Goal: Transaction & Acquisition: Purchase product/service

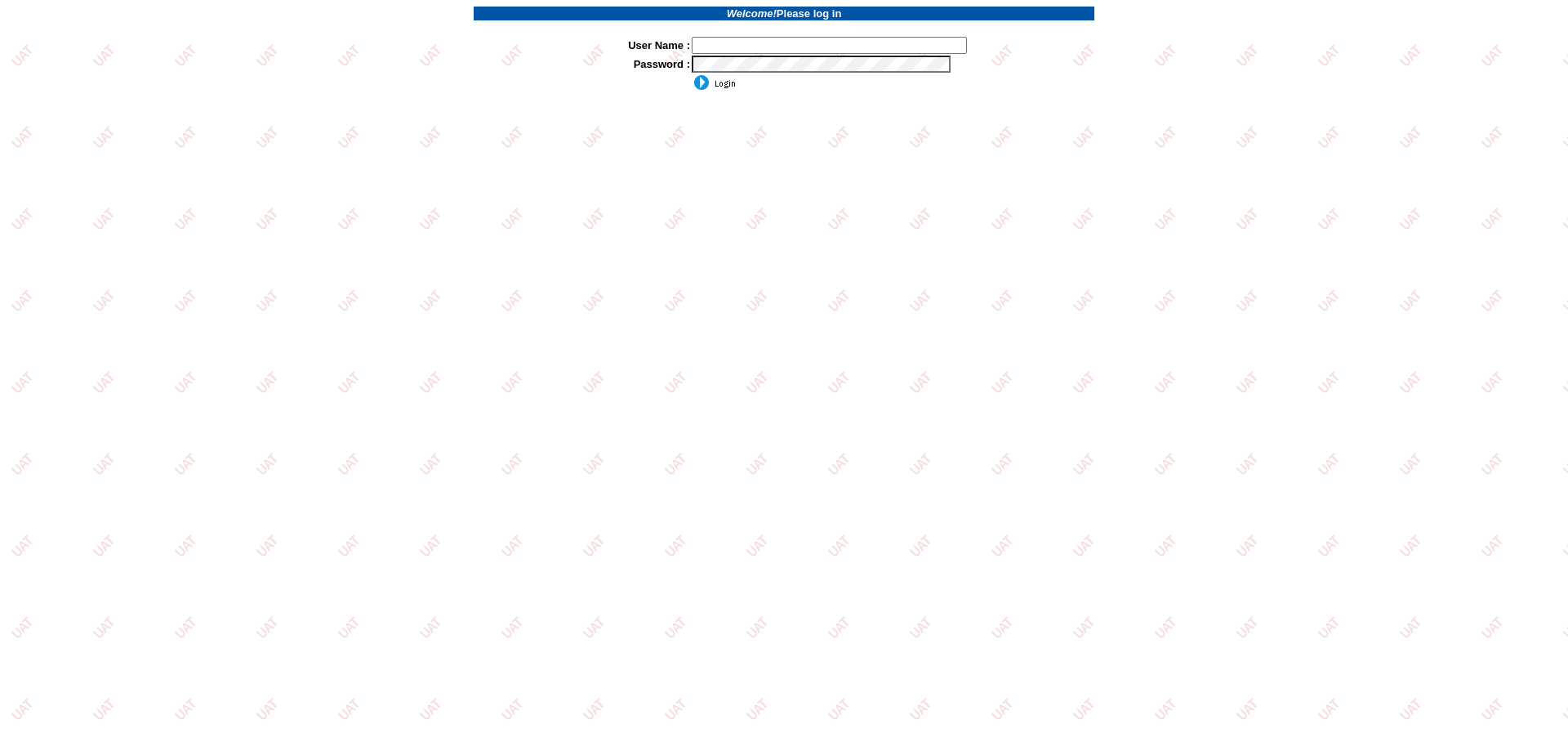
click at [785, 49] on input "text" at bounding box center [829, 45] width 275 height 18
type input "sdakes"
click at [691, 74] on input "image" at bounding box center [713, 83] width 44 height 17
click at [723, 83] on input "image" at bounding box center [713, 83] width 44 height 17
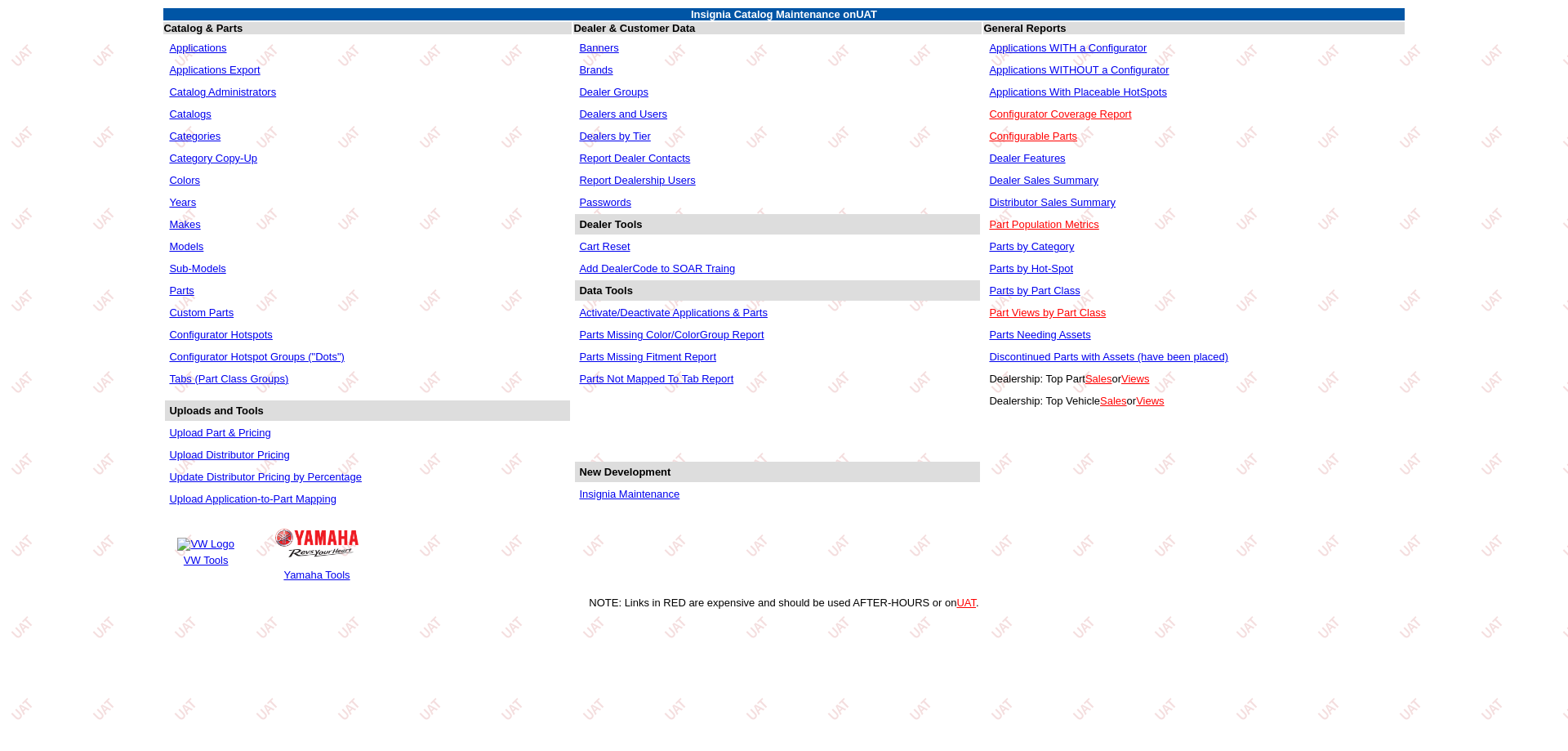
click at [1028, 68] on link "Applications WITHOUT a Configurator" at bounding box center [1078, 69] width 179 height 13
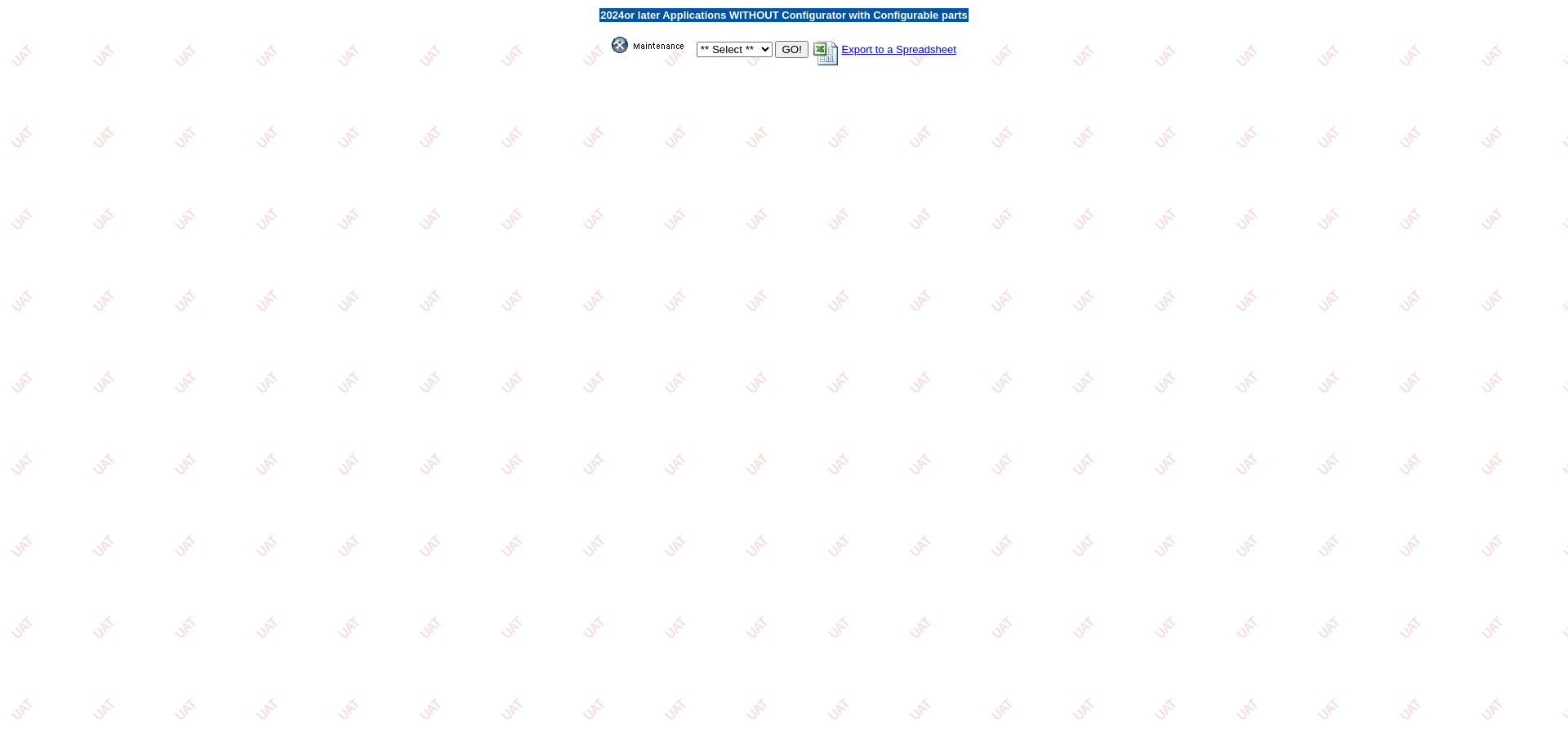
click at [763, 43] on select "** Select ** Acura Alfa Romeo Audi Bentley BMW DoubleTake [PERSON_NAME] Honda H…" at bounding box center [734, 49] width 76 height 16
select select "1"
click at [696, 42] on select "** Select ** Acura Alfa Romeo Audi Bentley BMW DoubleTake [PERSON_NAME] Honda H…" at bounding box center [734, 49] width 76 height 16
click at [793, 48] on input "GO!" at bounding box center [791, 49] width 33 height 18
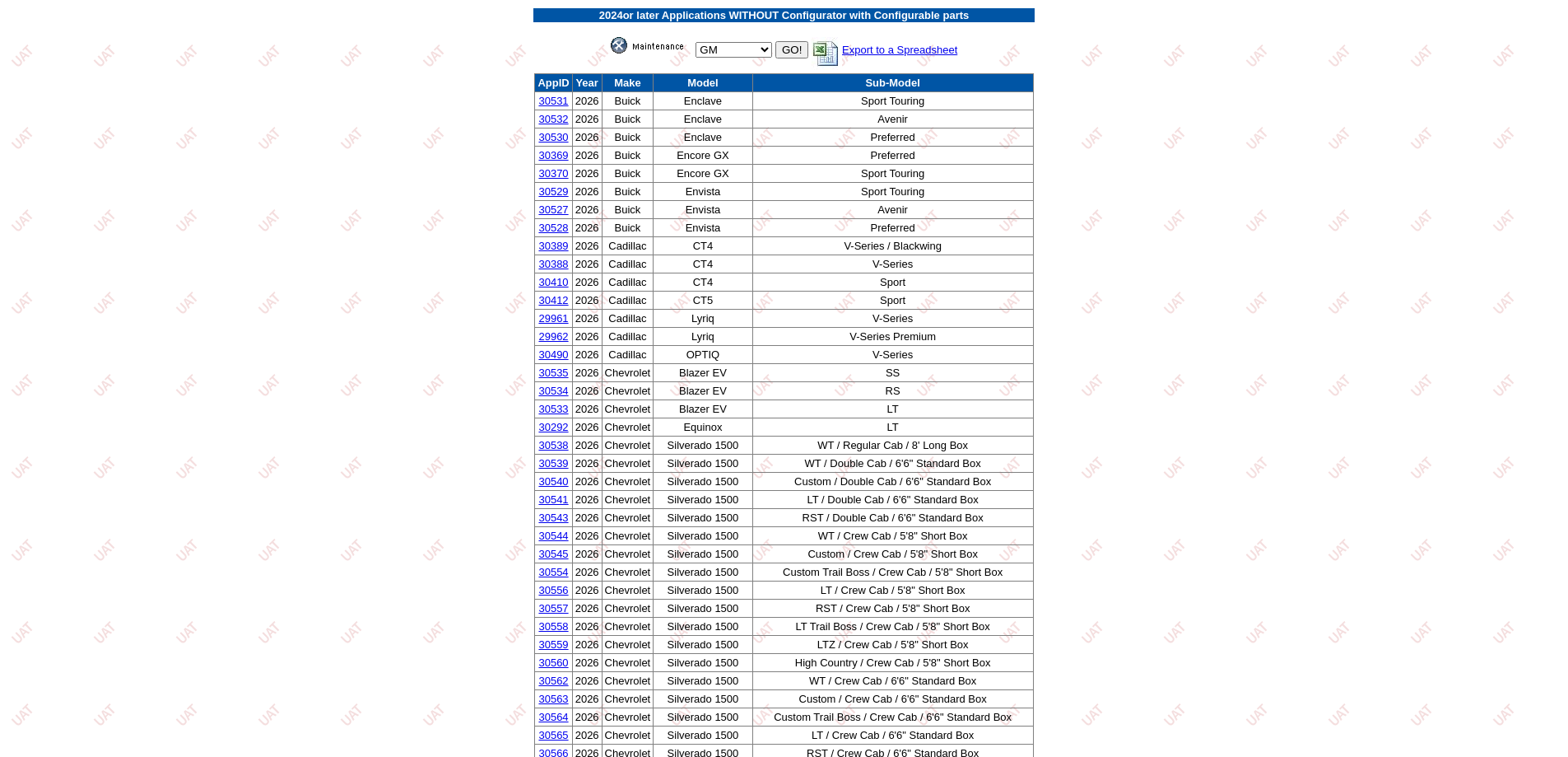
click at [559, 587] on link "30556" at bounding box center [552, 590] width 29 height 13
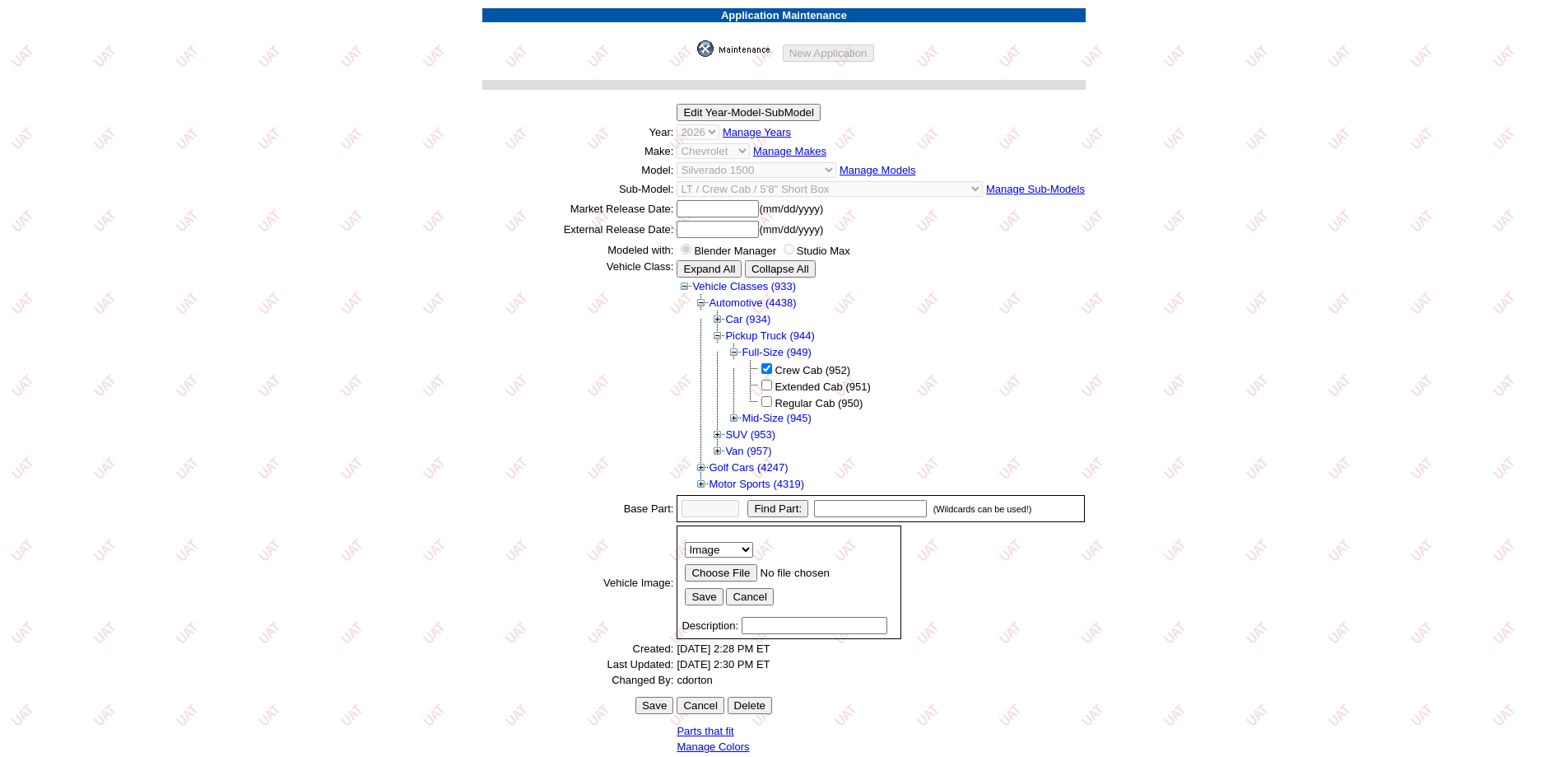
scroll to position [255, 0]
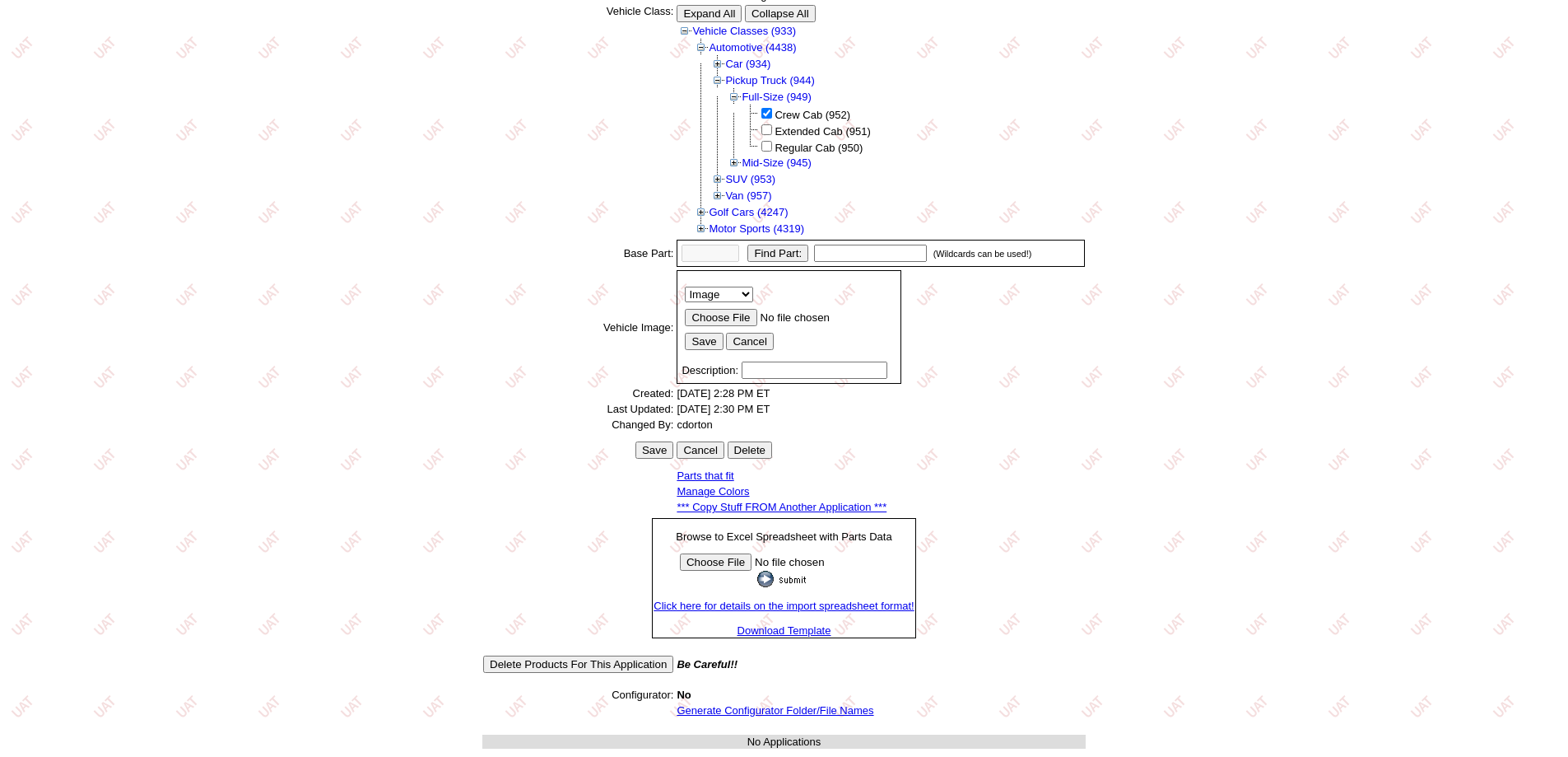
click at [779, 507] on link "*** Copy Stuff FROM Another Application ***" at bounding box center [782, 506] width 210 height 13
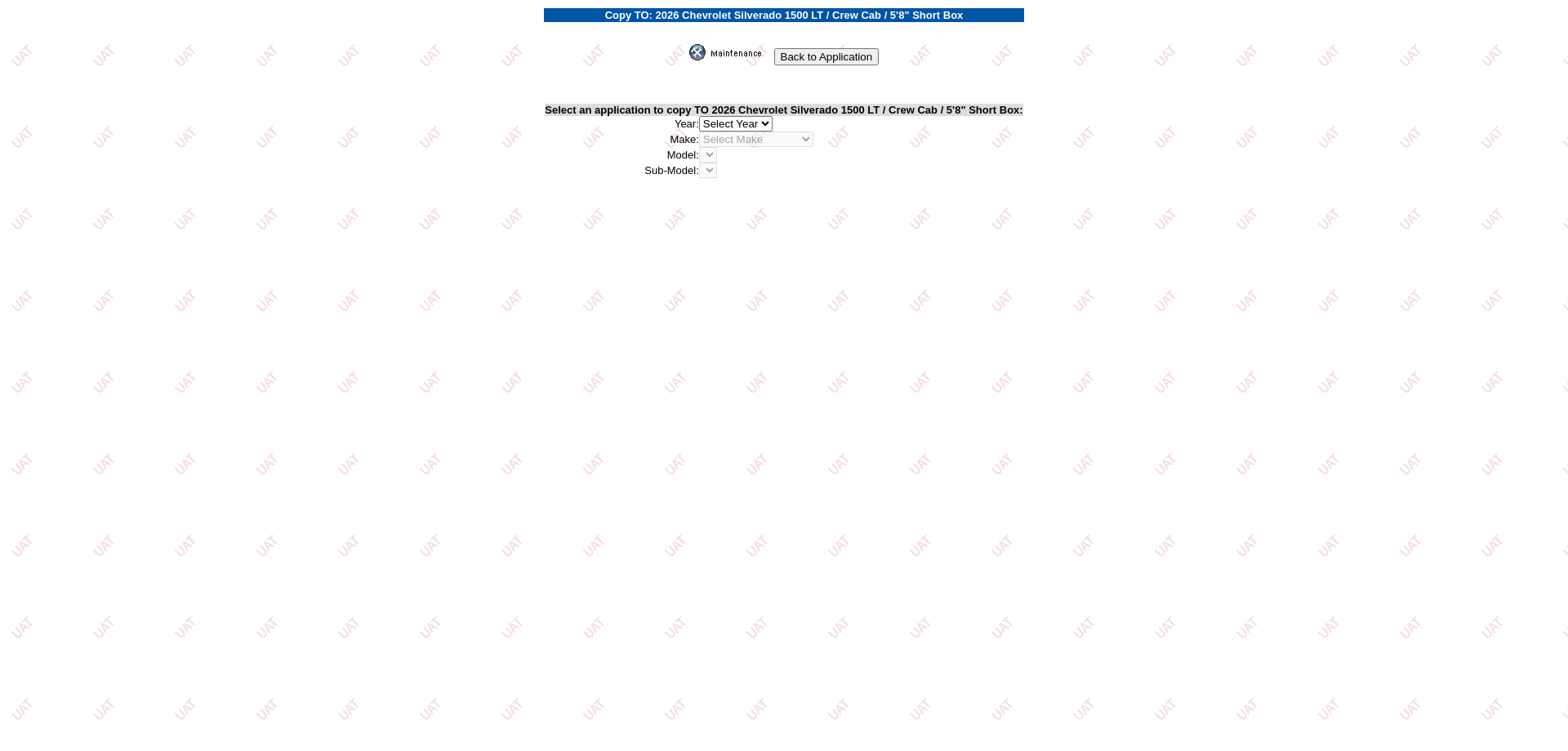
click at [768, 118] on select "2026 2025 2024 2023 2022 2021 2020 2019 2018 2017 2016 2015 2014 2013 2012 2011…" at bounding box center [736, 123] width 73 height 16
select select "43"
click at [704, 116] on select "2026 2025 2024 2023 2022 2021 2020 2019 2018 2017 2016 2015 2014 2013 2012 2011…" at bounding box center [736, 123] width 73 height 16
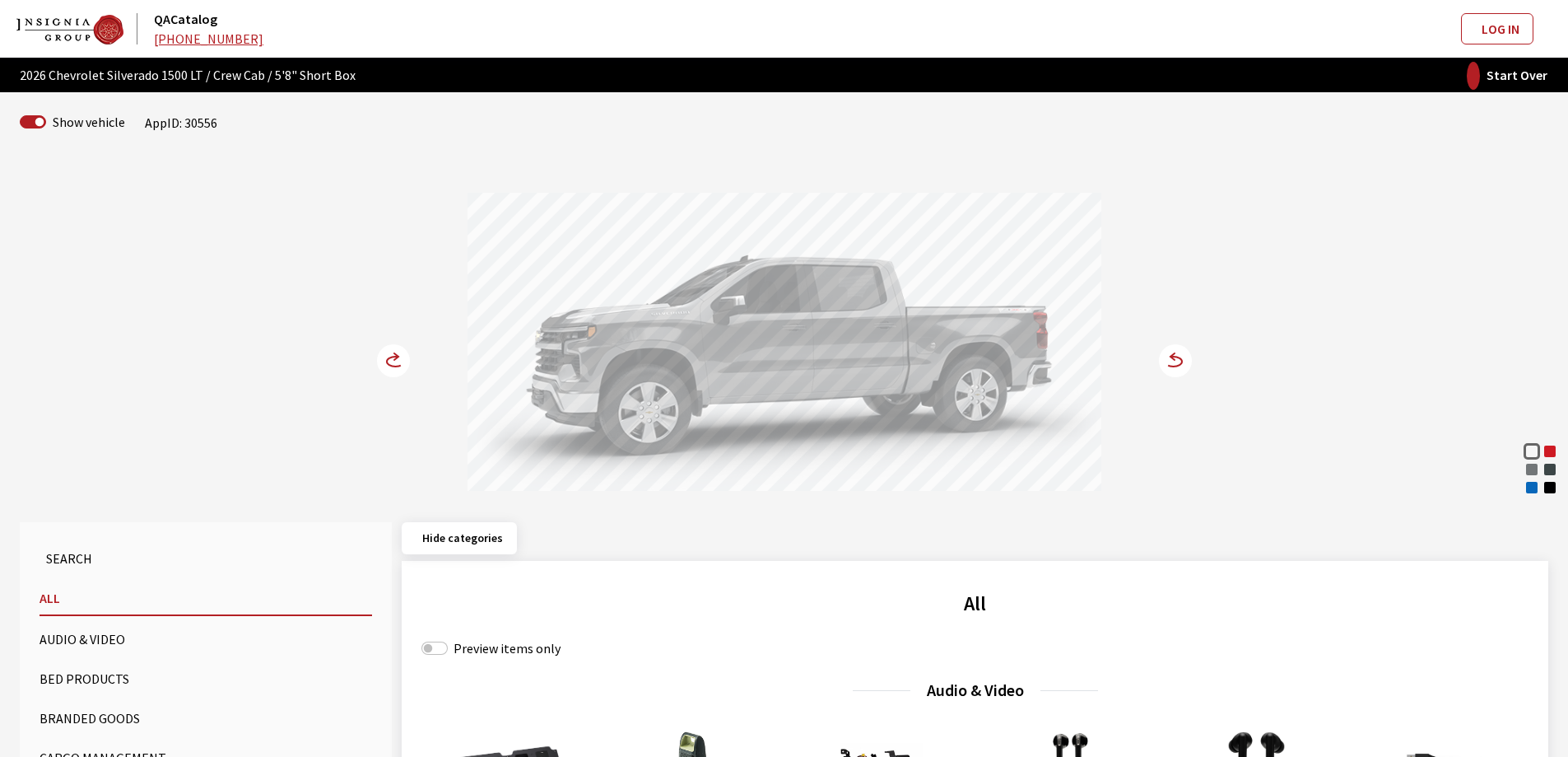
click at [1549, 448] on div "Red Hot" at bounding box center [1550, 452] width 17 height 17
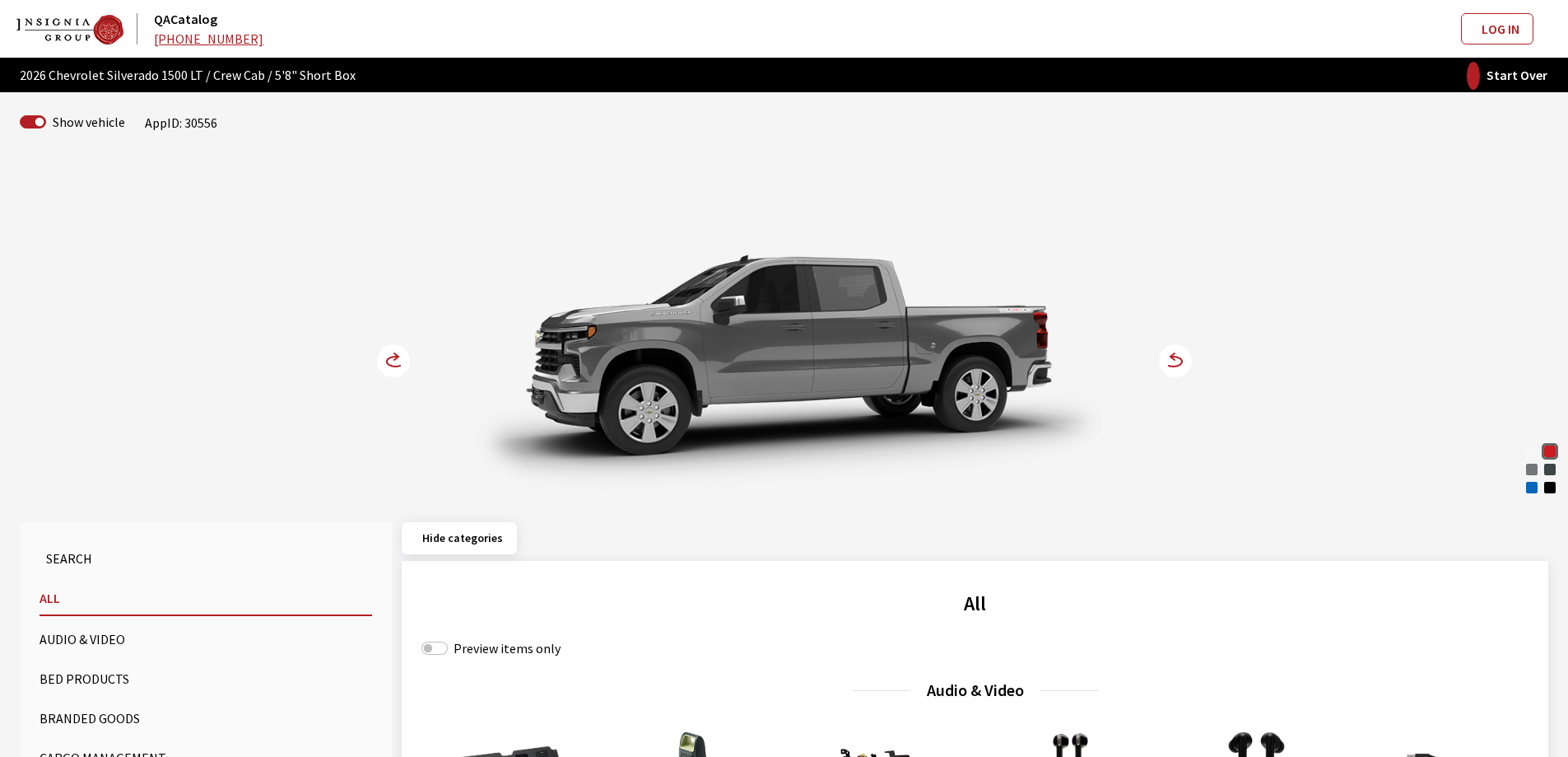
click at [407, 349] on icon at bounding box center [393, 360] width 33 height 33
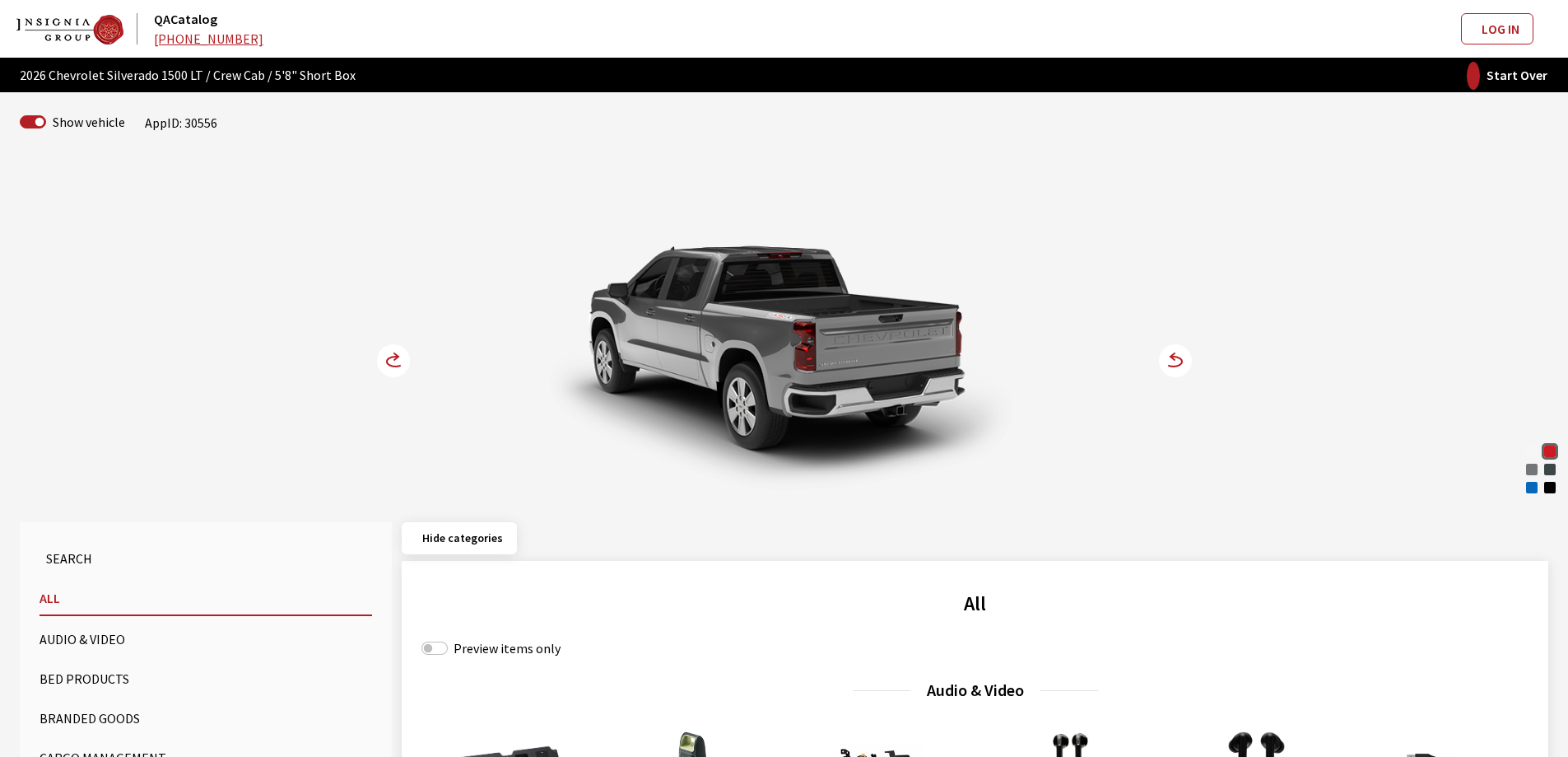
click at [407, 349] on icon at bounding box center [393, 360] width 33 height 33
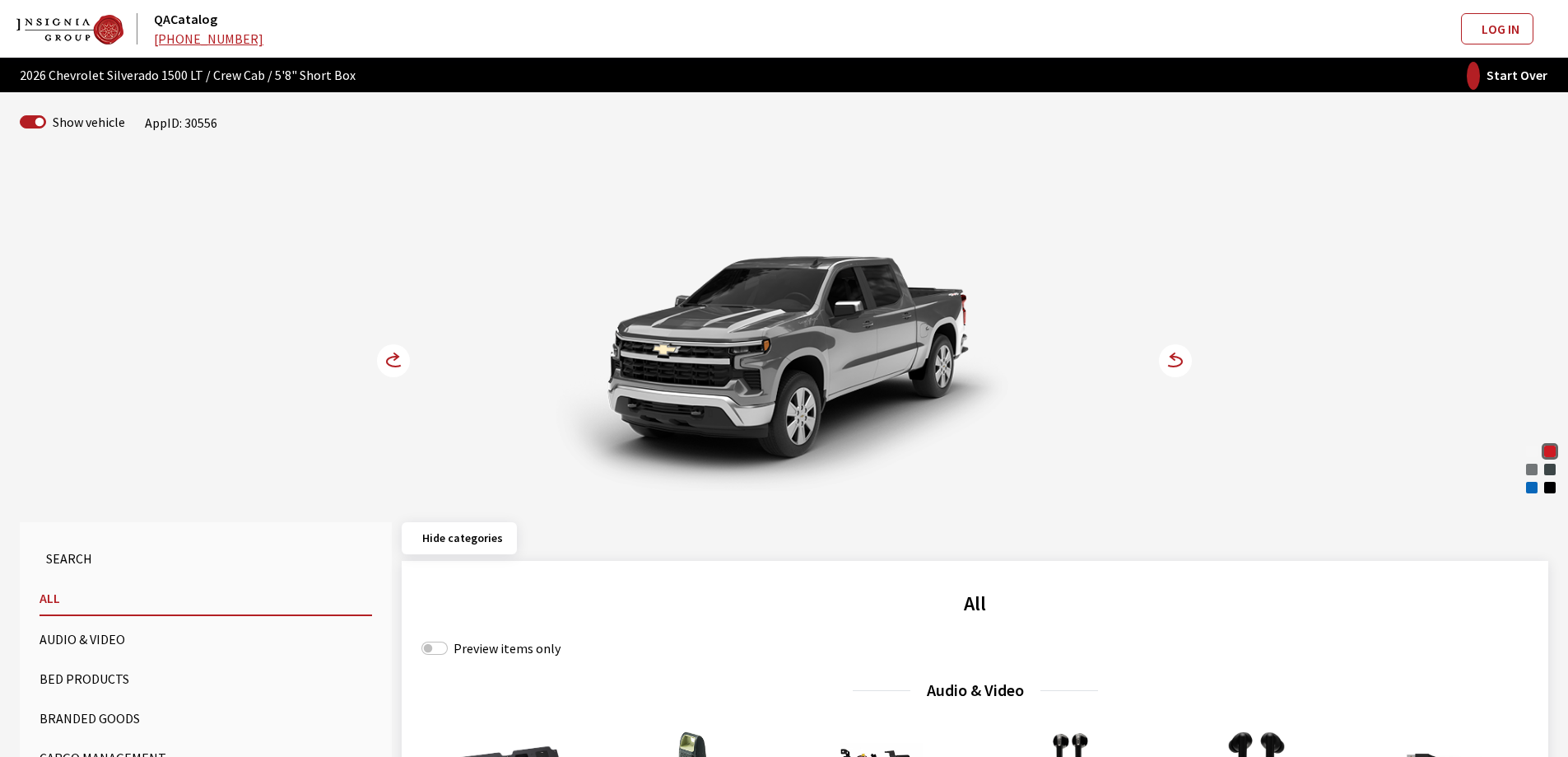
click at [407, 349] on icon at bounding box center [393, 360] width 33 height 33
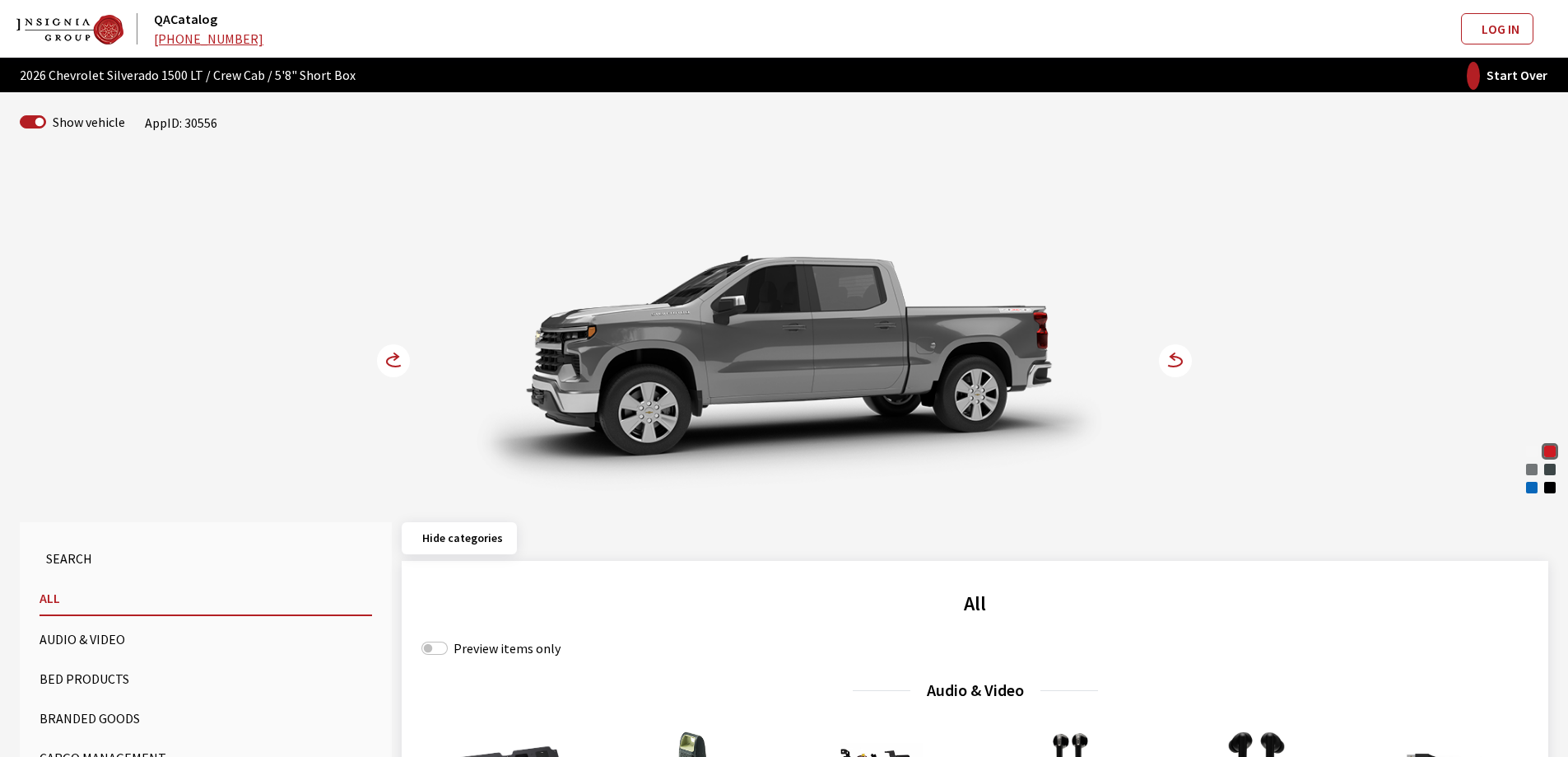
click at [410, 352] on div "Summit White Red Hot [PERSON_NAME] Metallic Cypress Gray Riptide Blue Metallic …" at bounding box center [784, 327] width 1086 height 336
click at [404, 352] on circle at bounding box center [393, 360] width 33 height 33
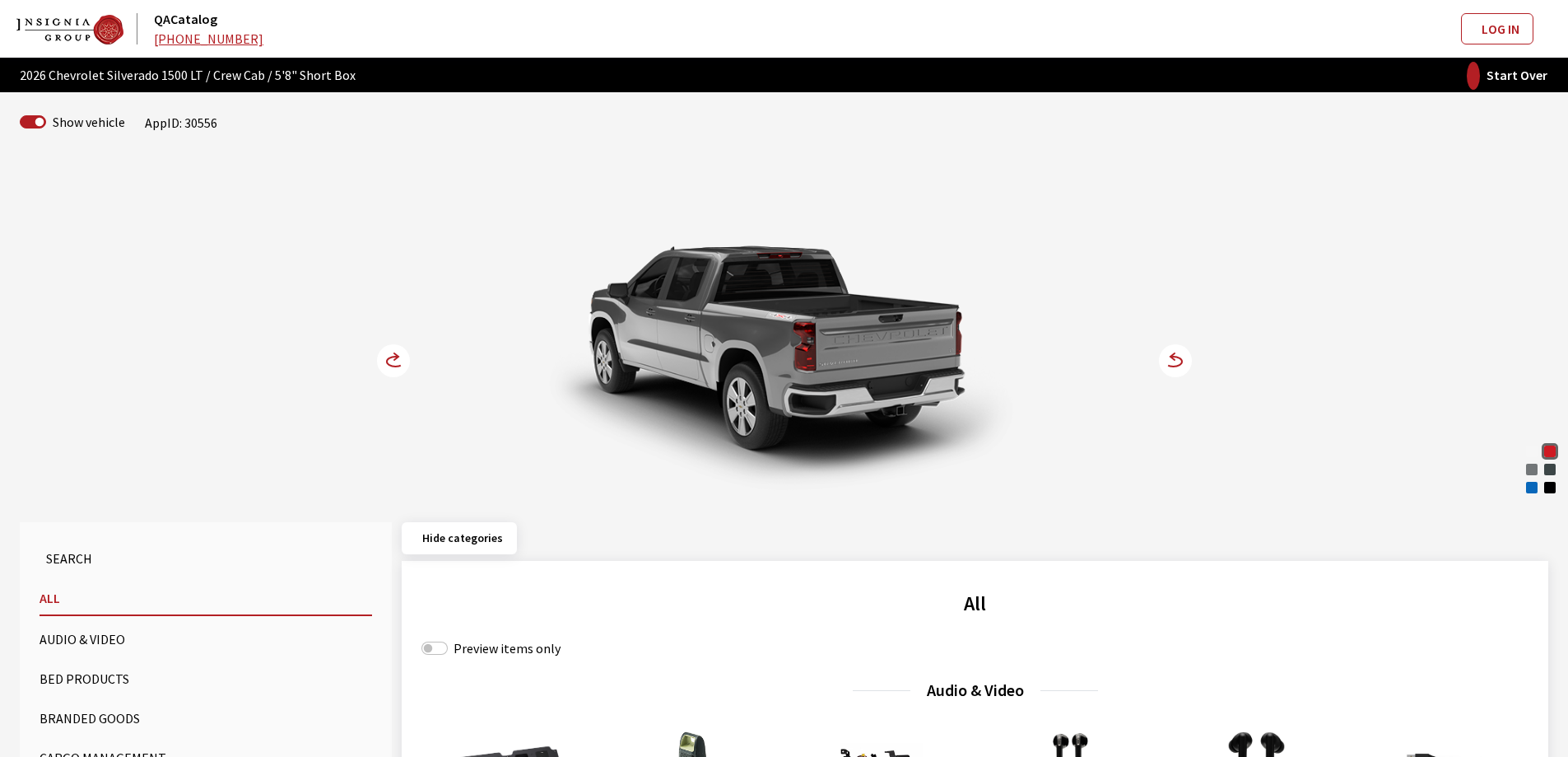
click at [399, 349] on circle at bounding box center [393, 360] width 33 height 33
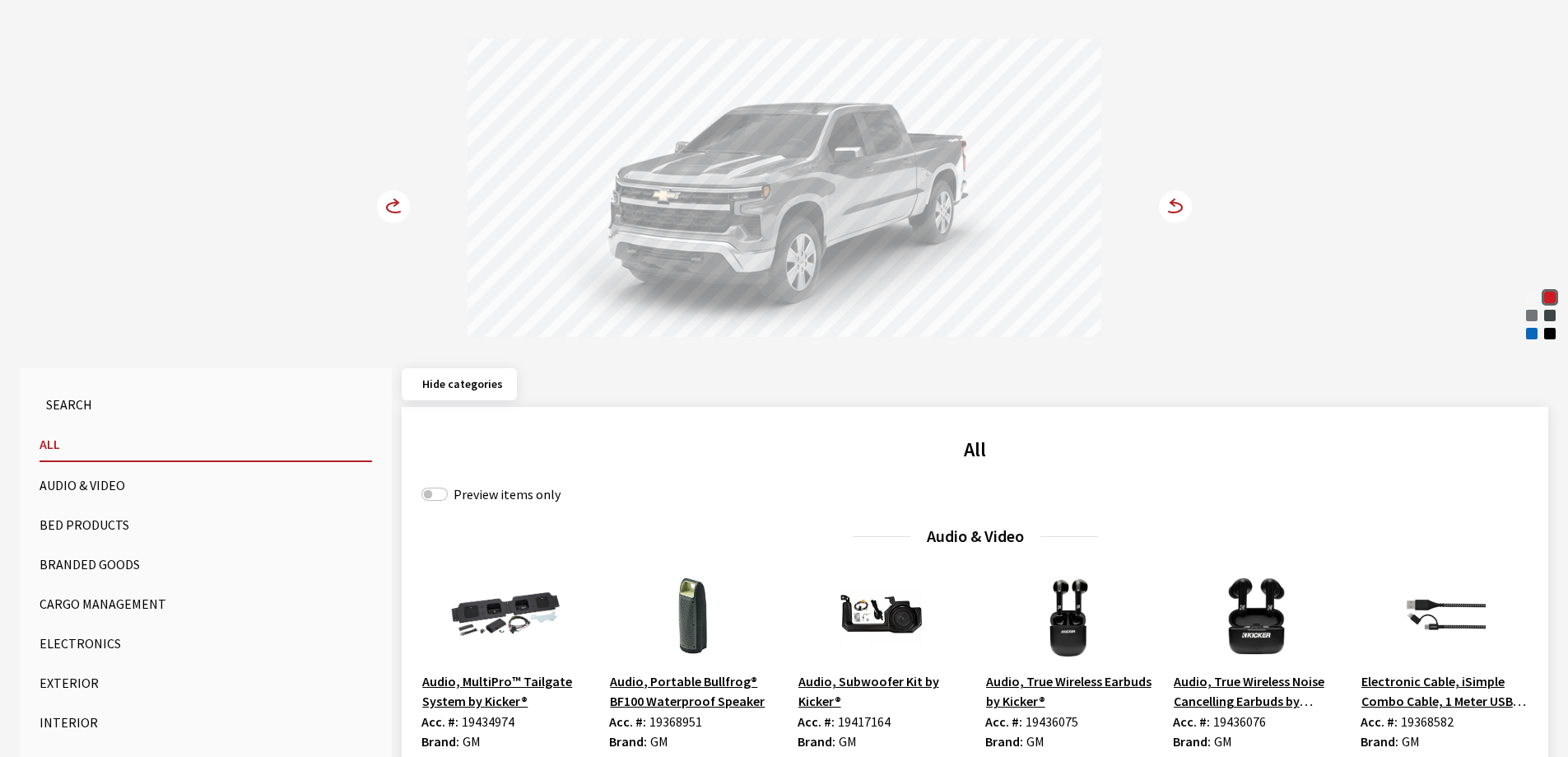
scroll to position [165, 0]
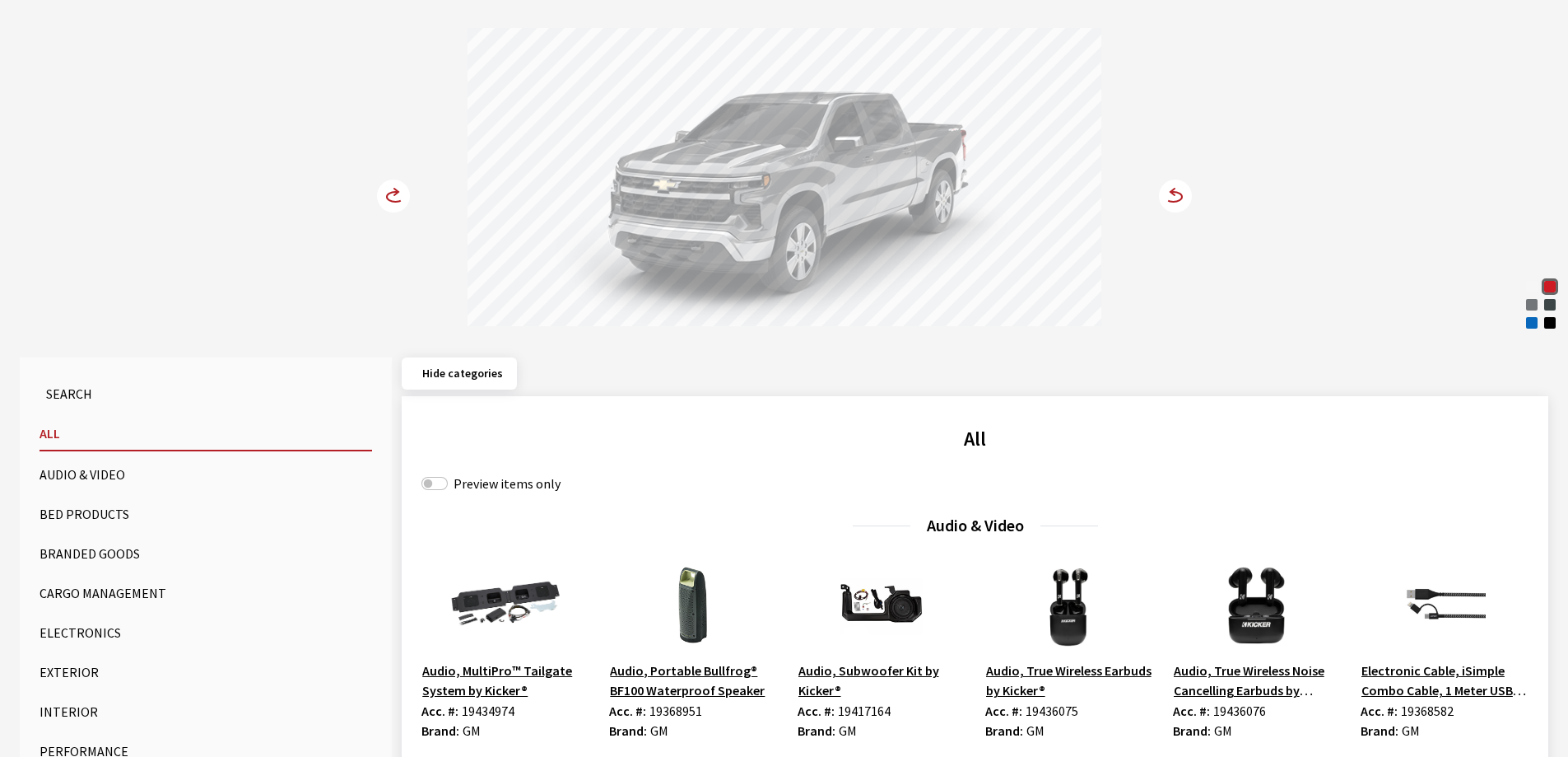
click at [88, 506] on button "Bed Products" at bounding box center [206, 513] width 333 height 33
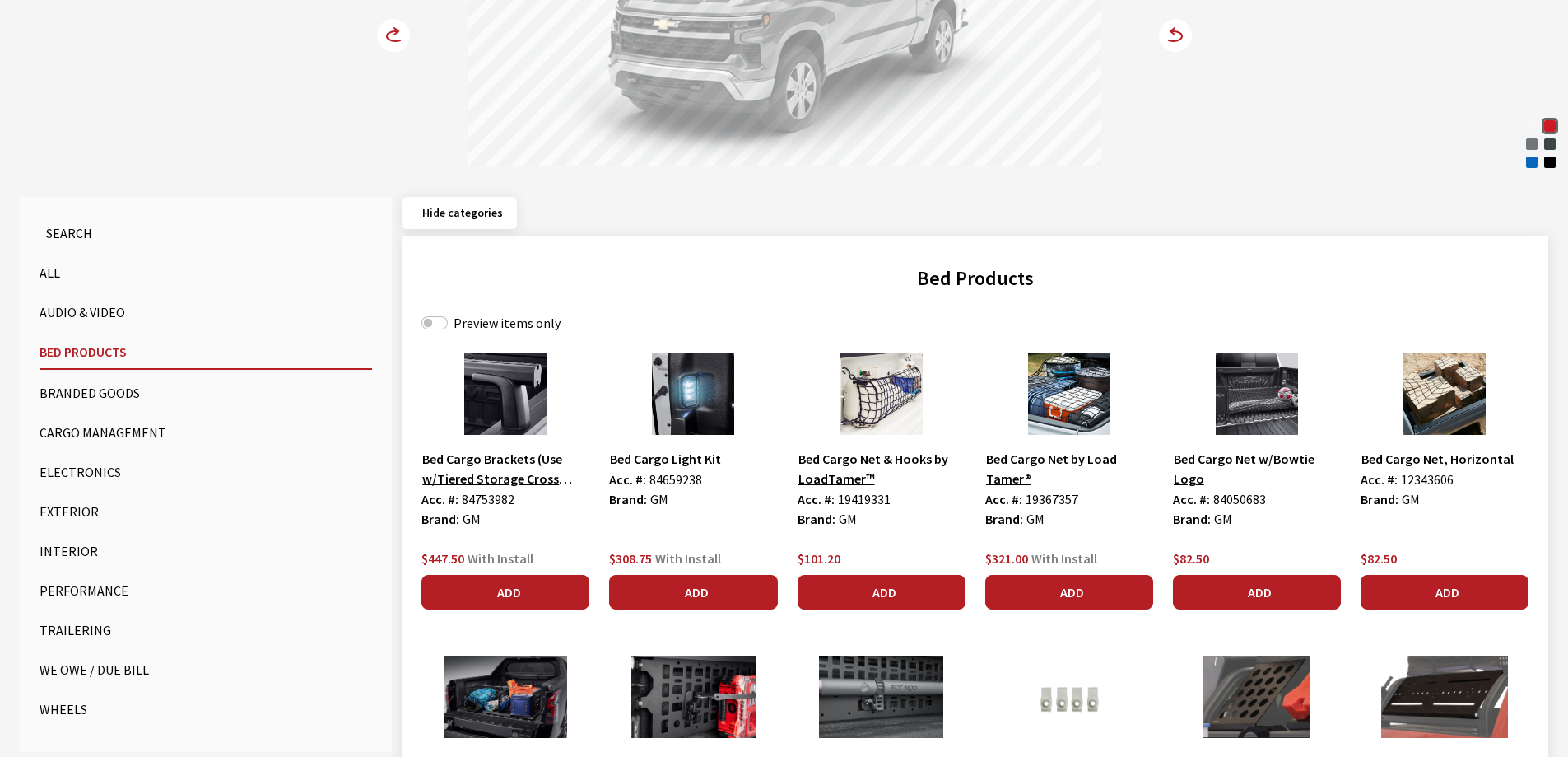
scroll to position [330, 0]
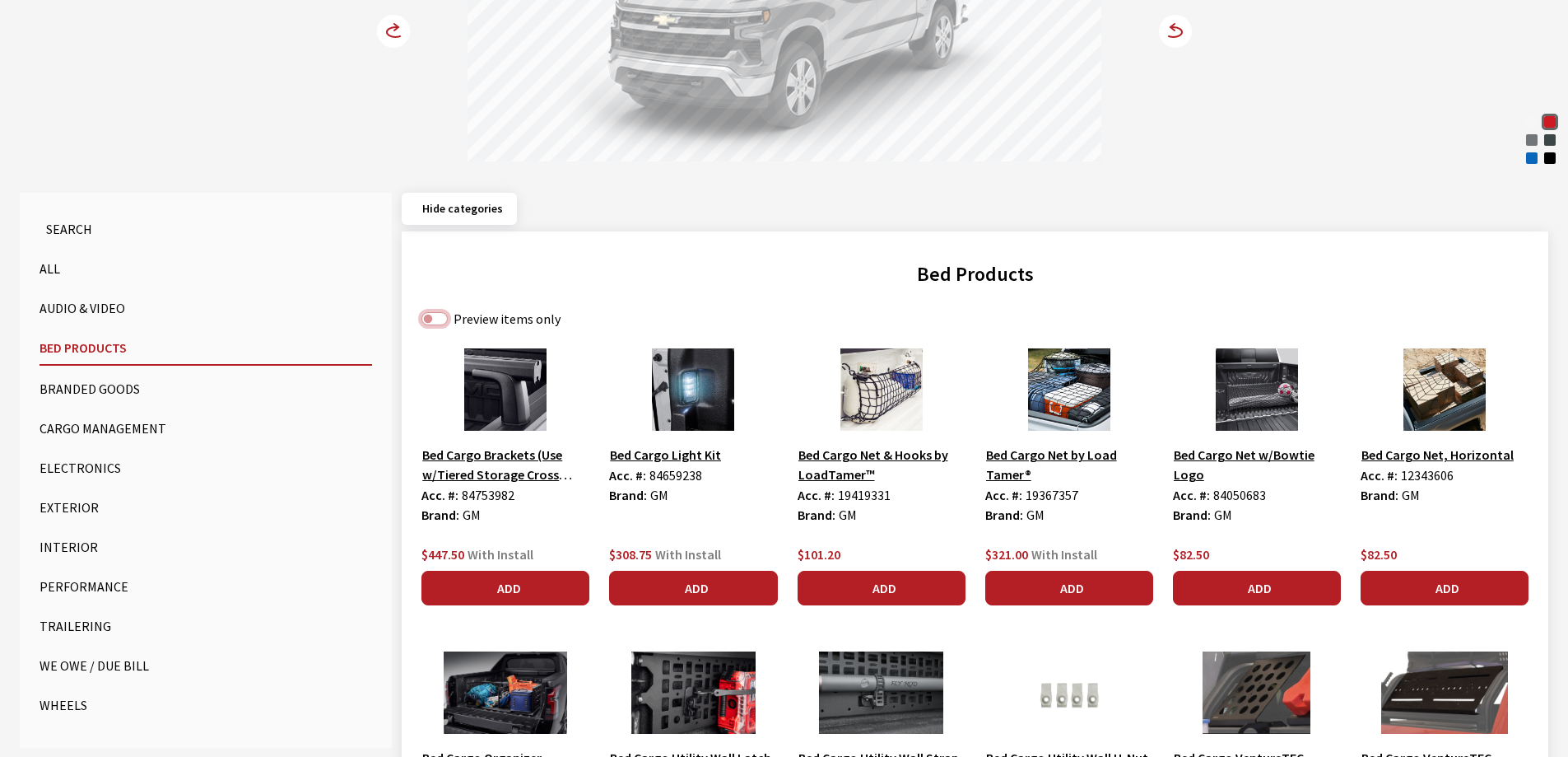
click at [433, 320] on input "Preview items only" at bounding box center [434, 319] width 26 height 13
checkbox input "true"
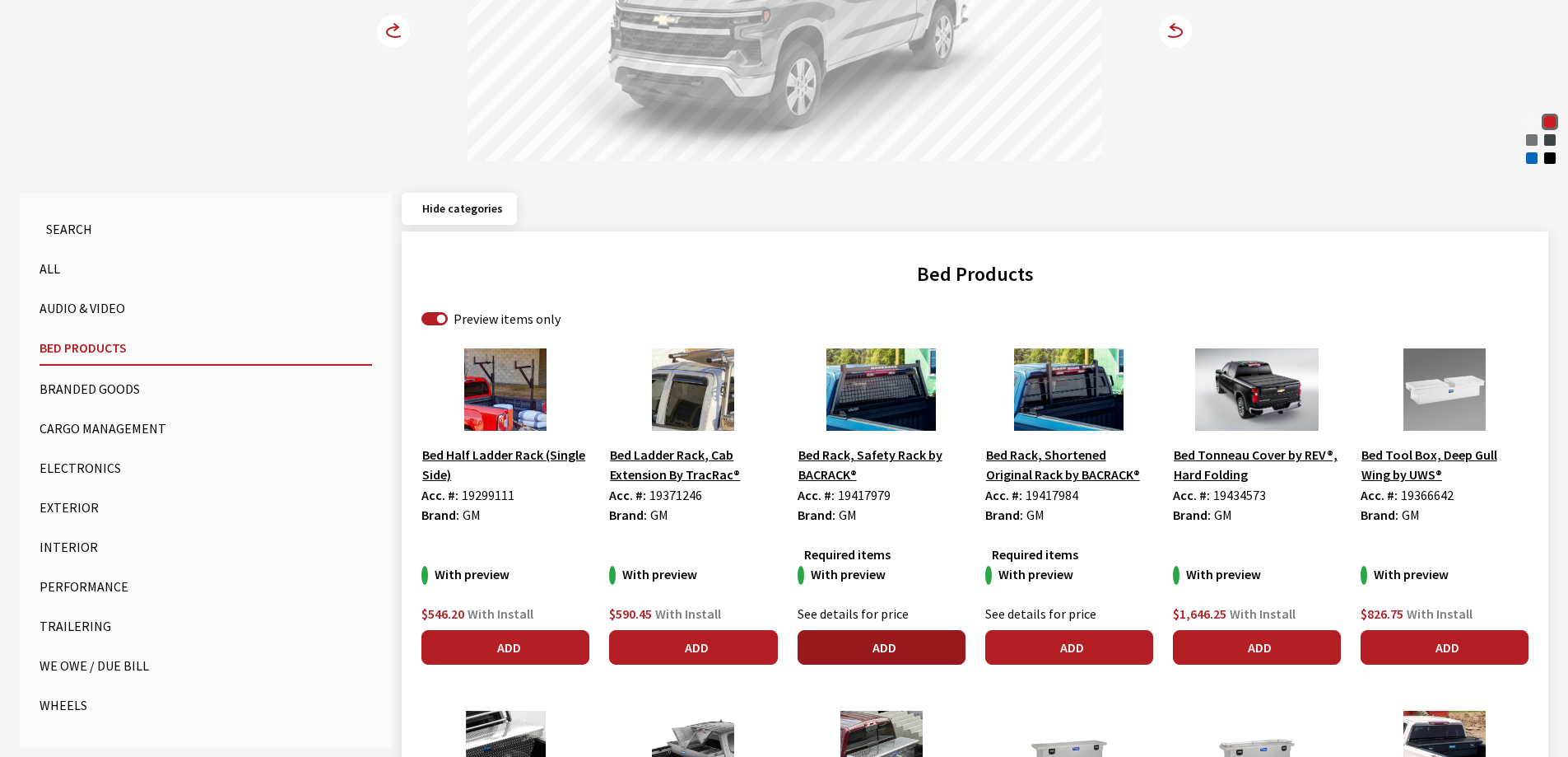
click at [917, 646] on button "Add" at bounding box center [882, 647] width 168 height 34
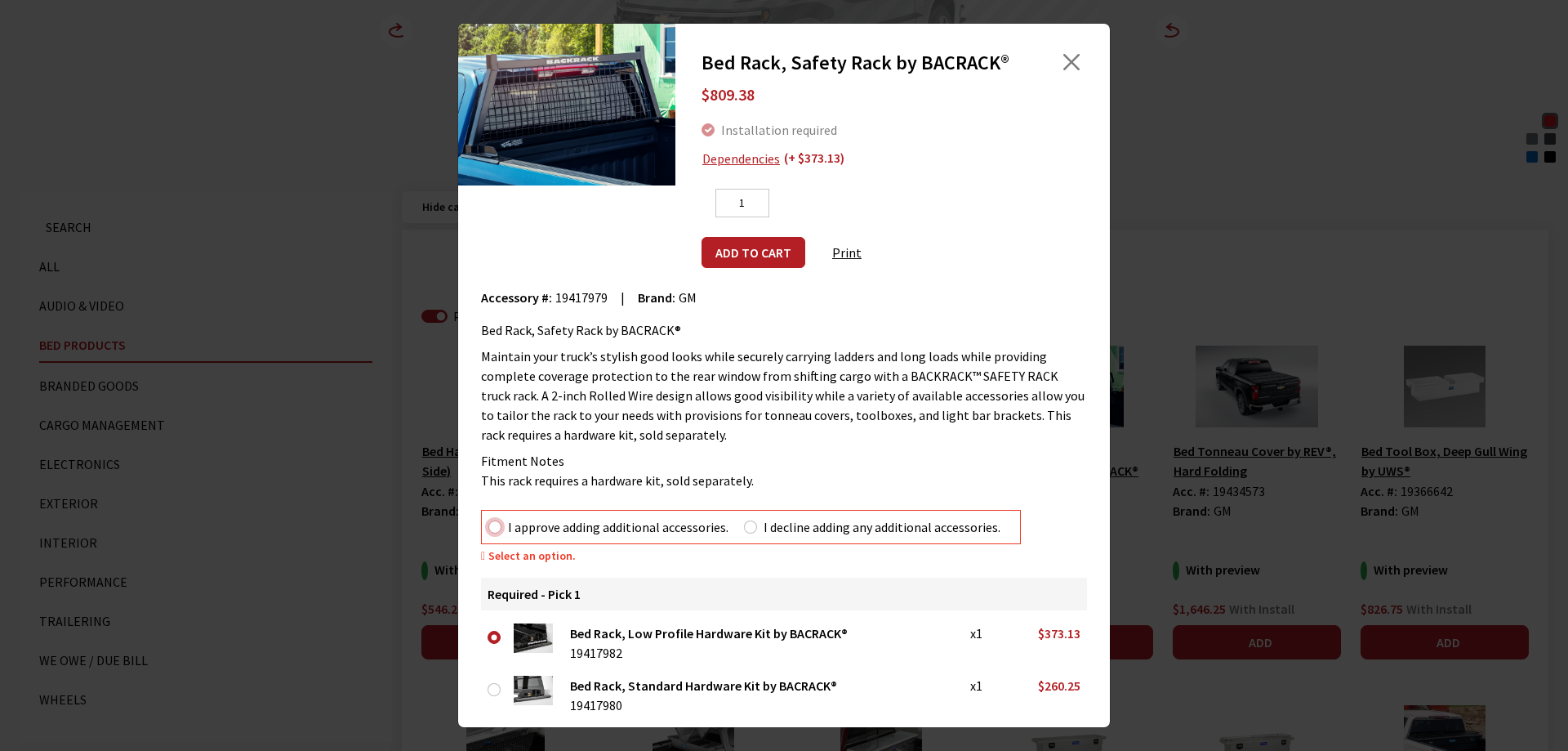
click at [494, 528] on input "I approve adding additional accessories." at bounding box center [495, 527] width 13 height 13
radio input "true"
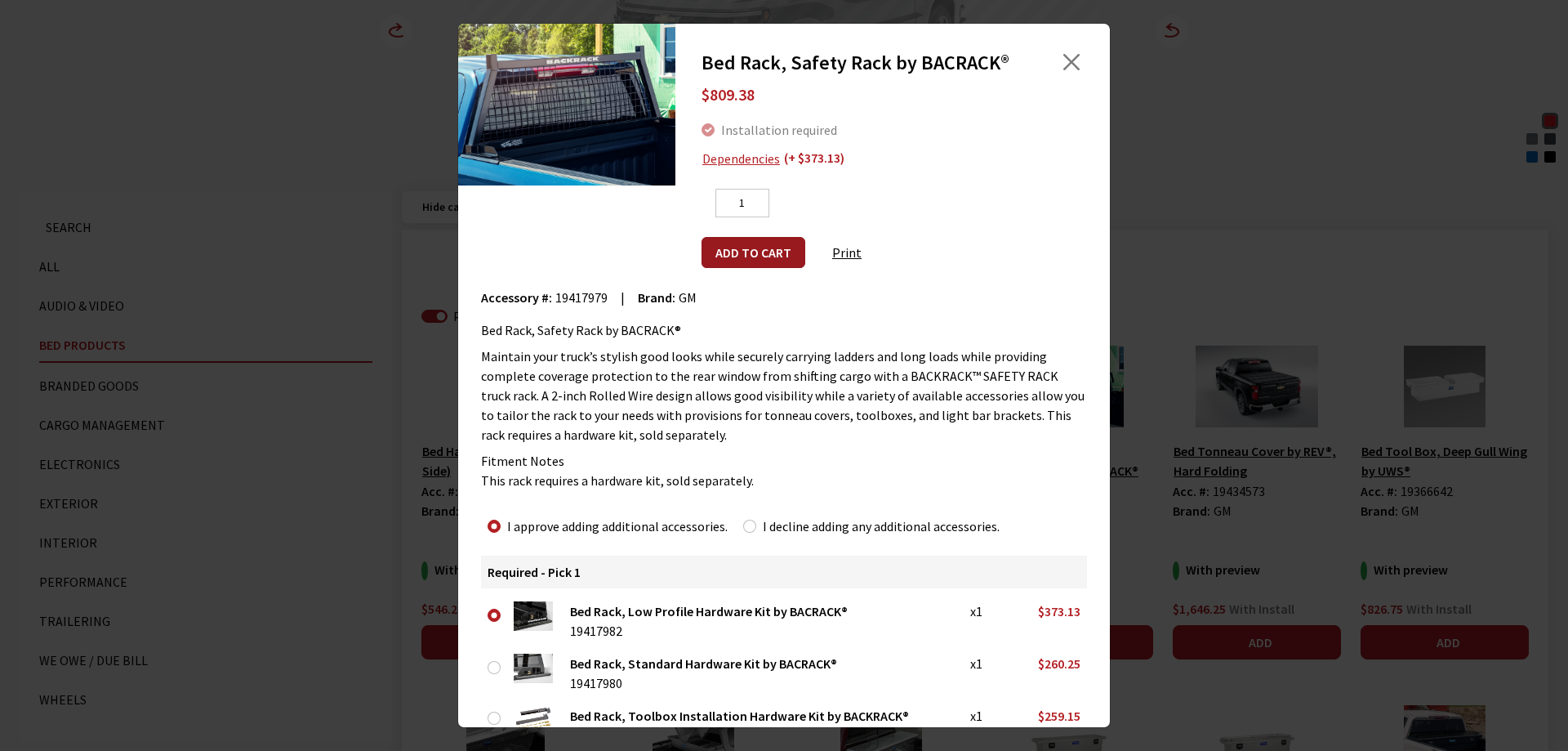
click at [745, 250] on button "Add to cart" at bounding box center [753, 252] width 103 height 31
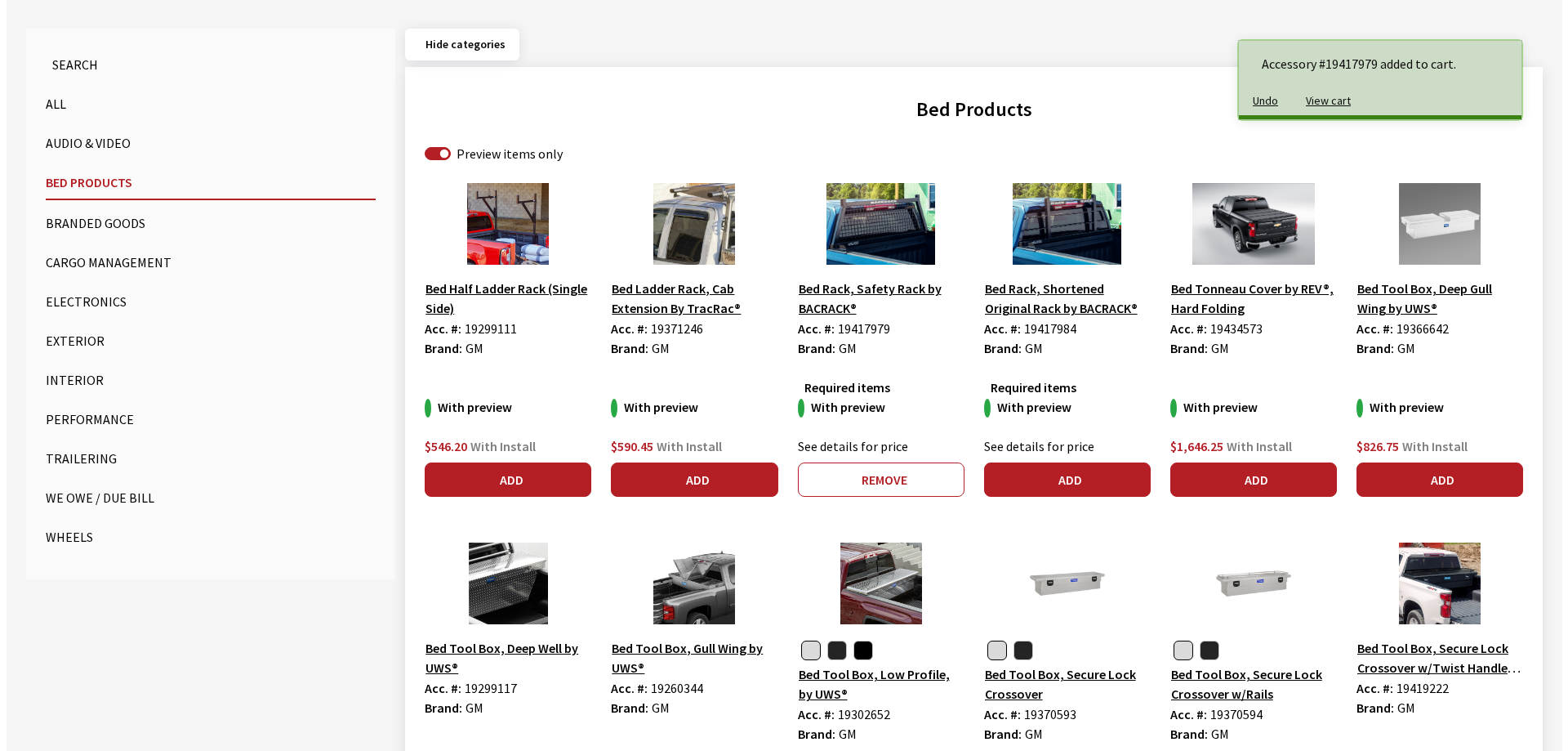
scroll to position [490, 0]
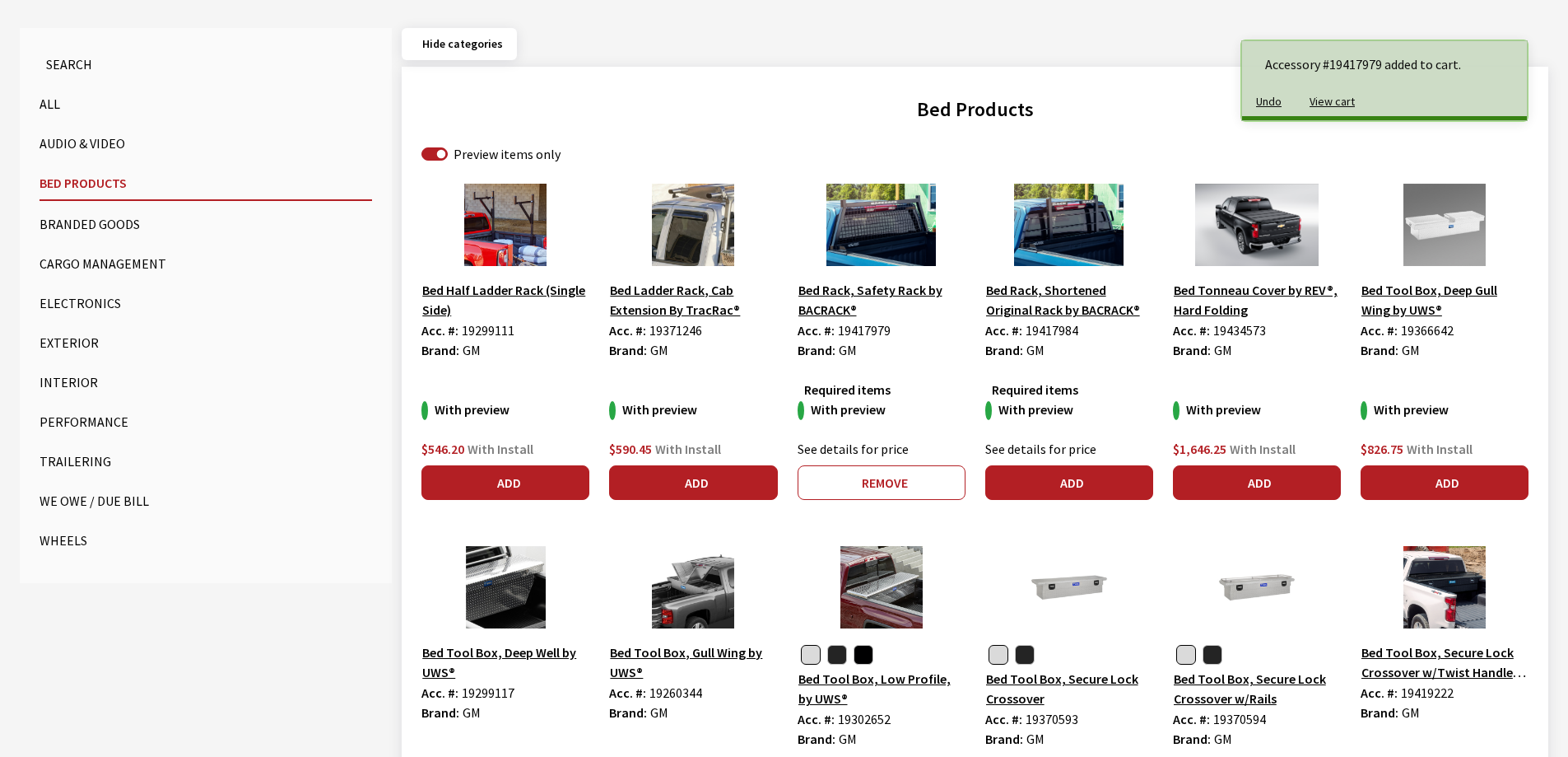
click at [72, 538] on button "Wheels" at bounding box center [206, 540] width 333 height 33
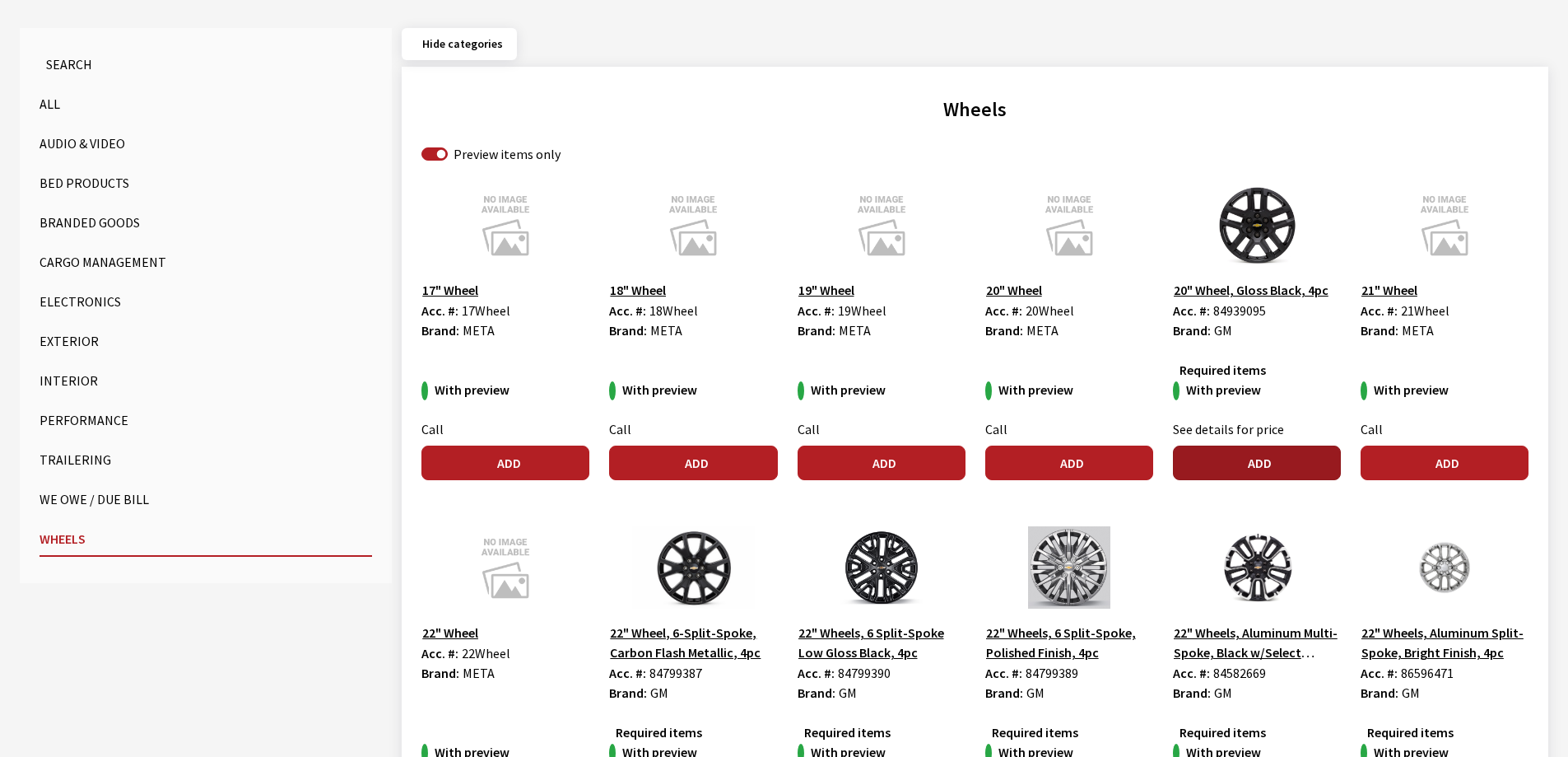
click at [1261, 458] on button "Add" at bounding box center [1257, 463] width 168 height 34
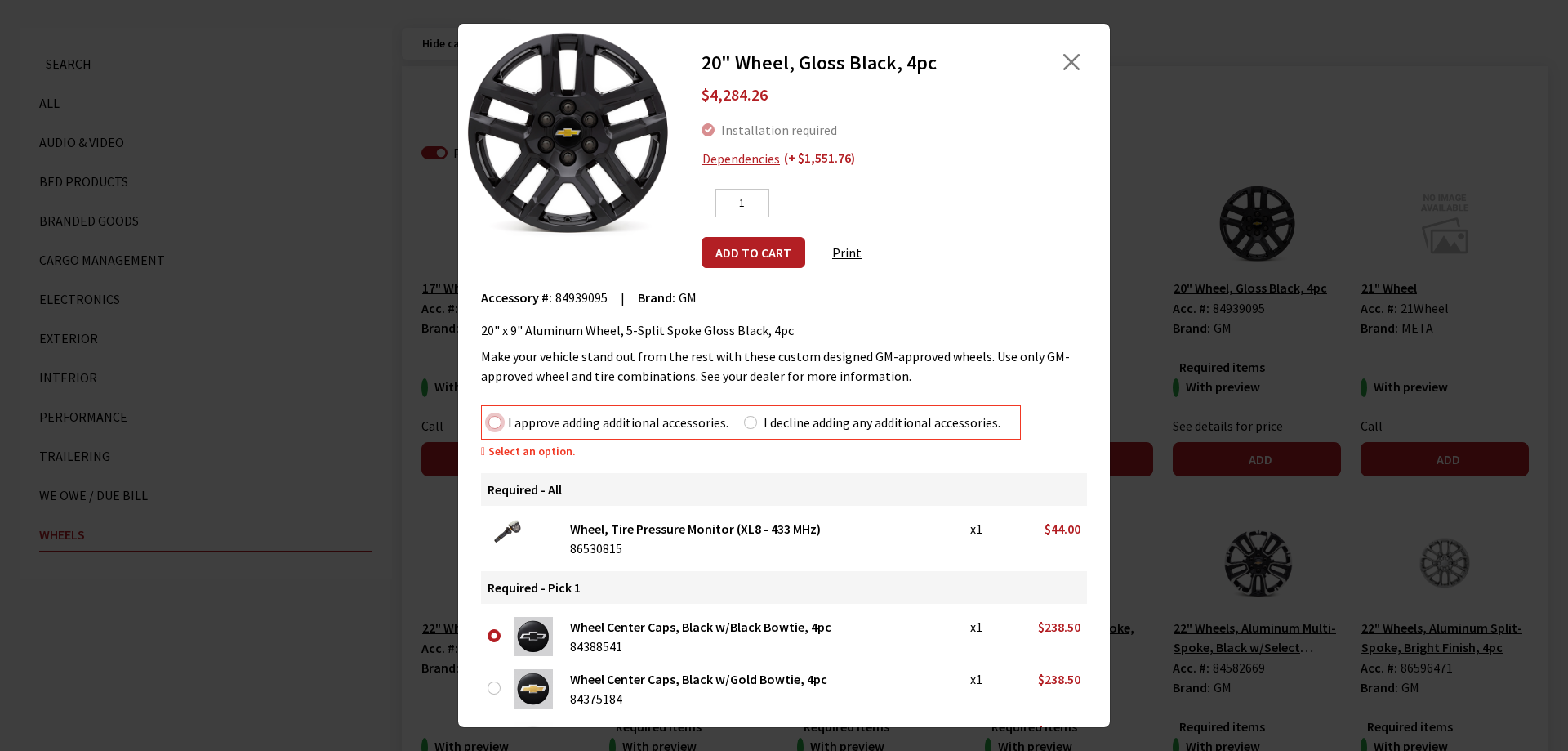
click at [496, 421] on input "I approve adding additional accessories." at bounding box center [495, 422] width 13 height 13
radio input "true"
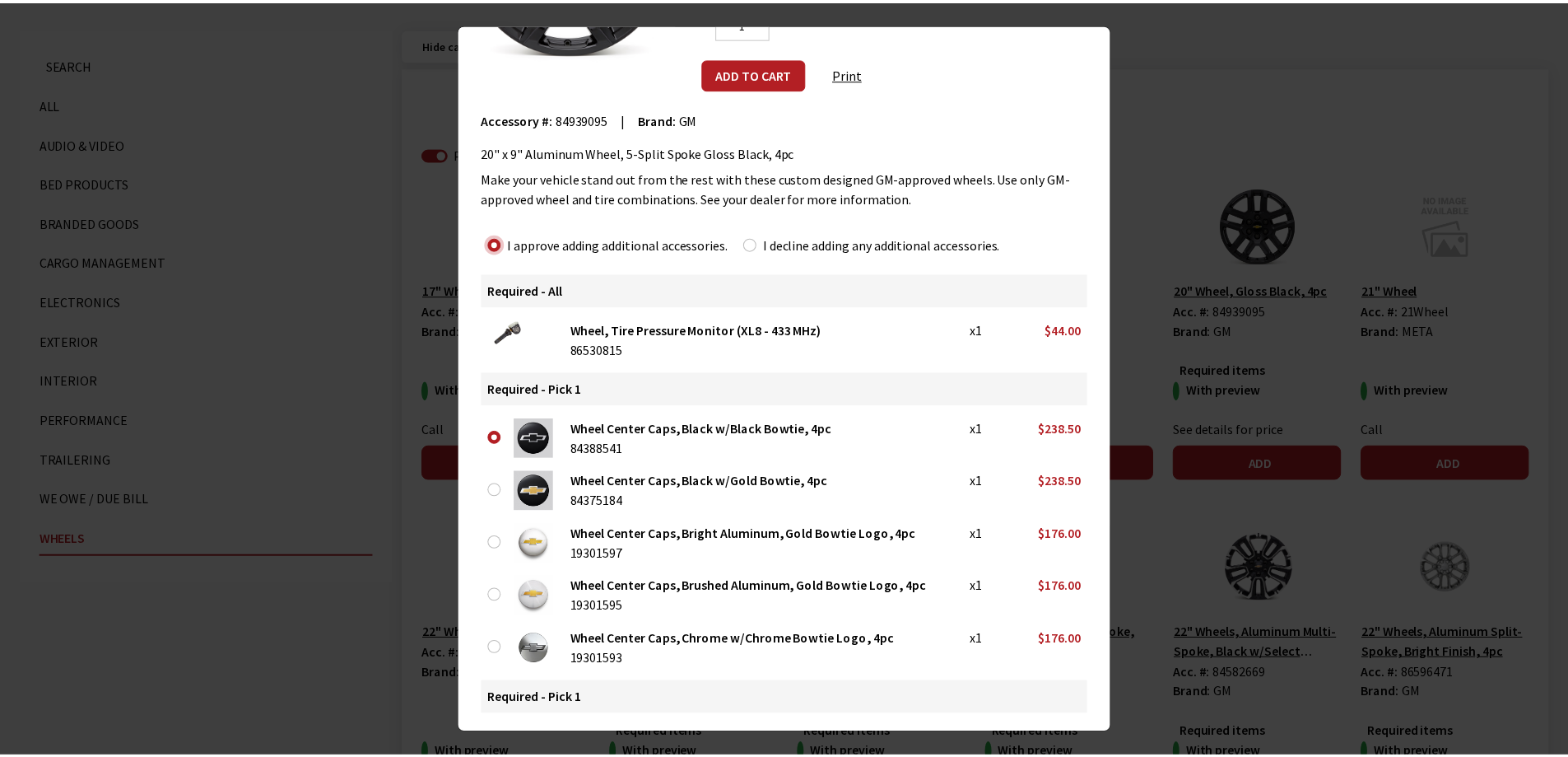
scroll to position [0, 0]
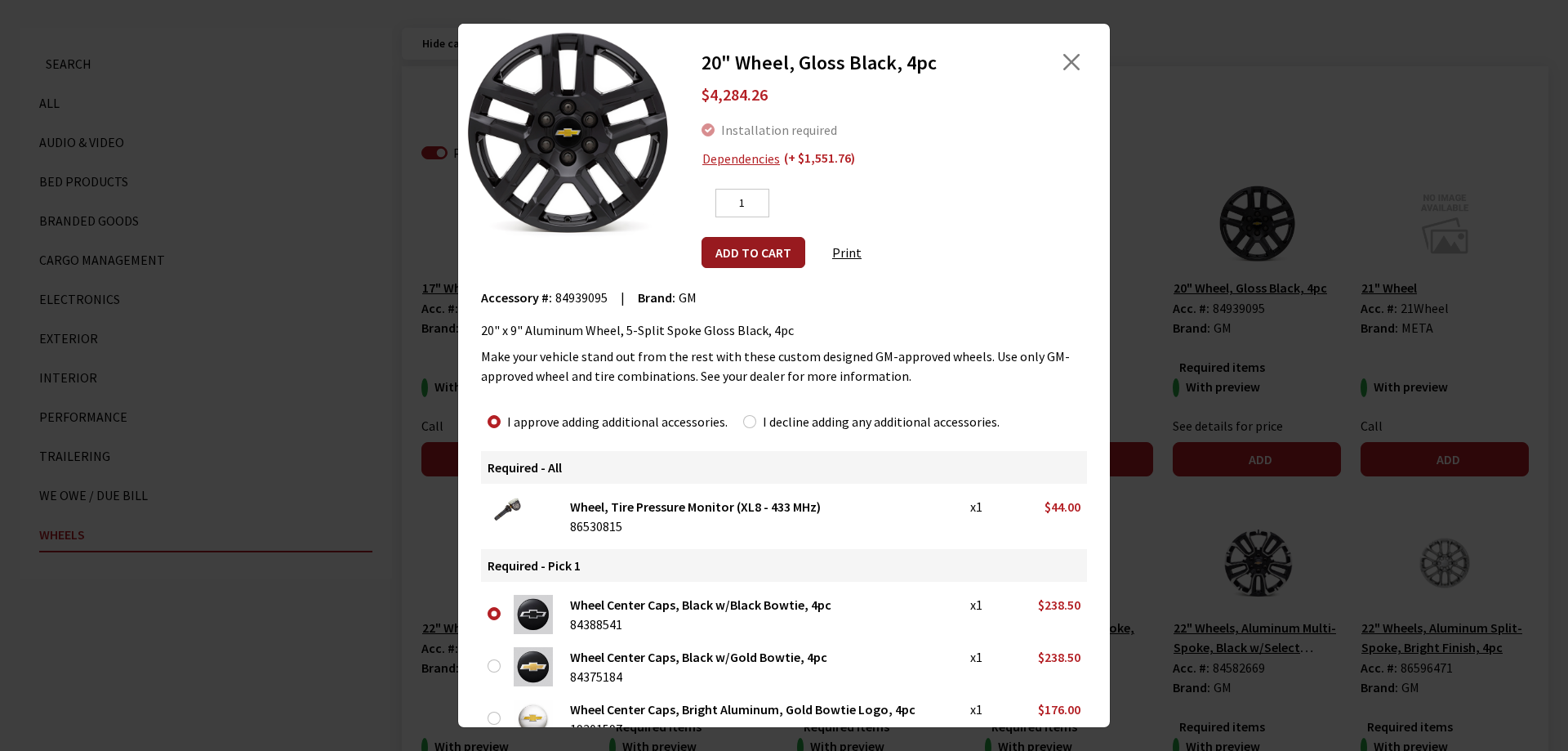
click at [742, 255] on button "Add to cart" at bounding box center [753, 252] width 103 height 31
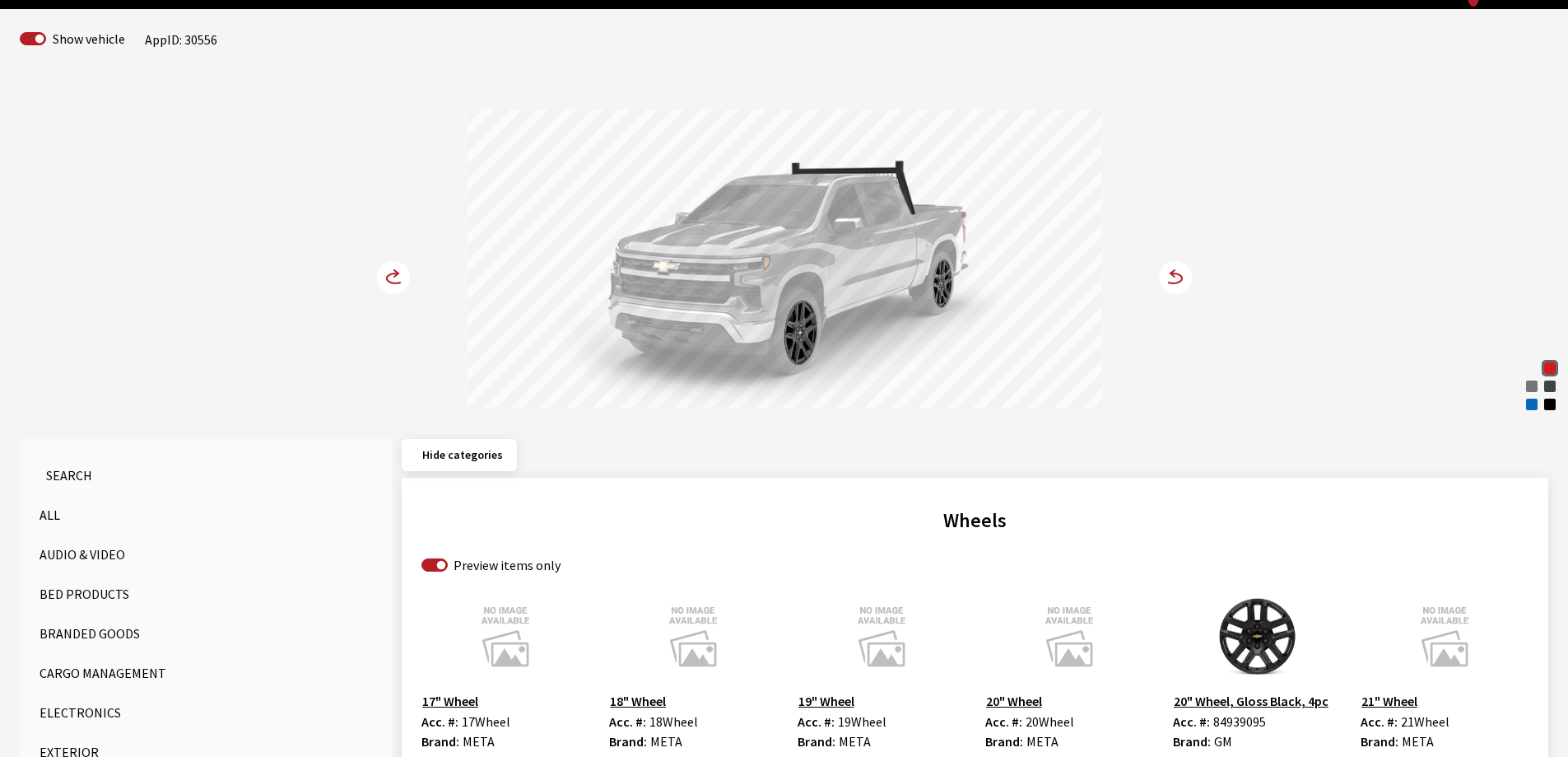
scroll to position [82, 0]
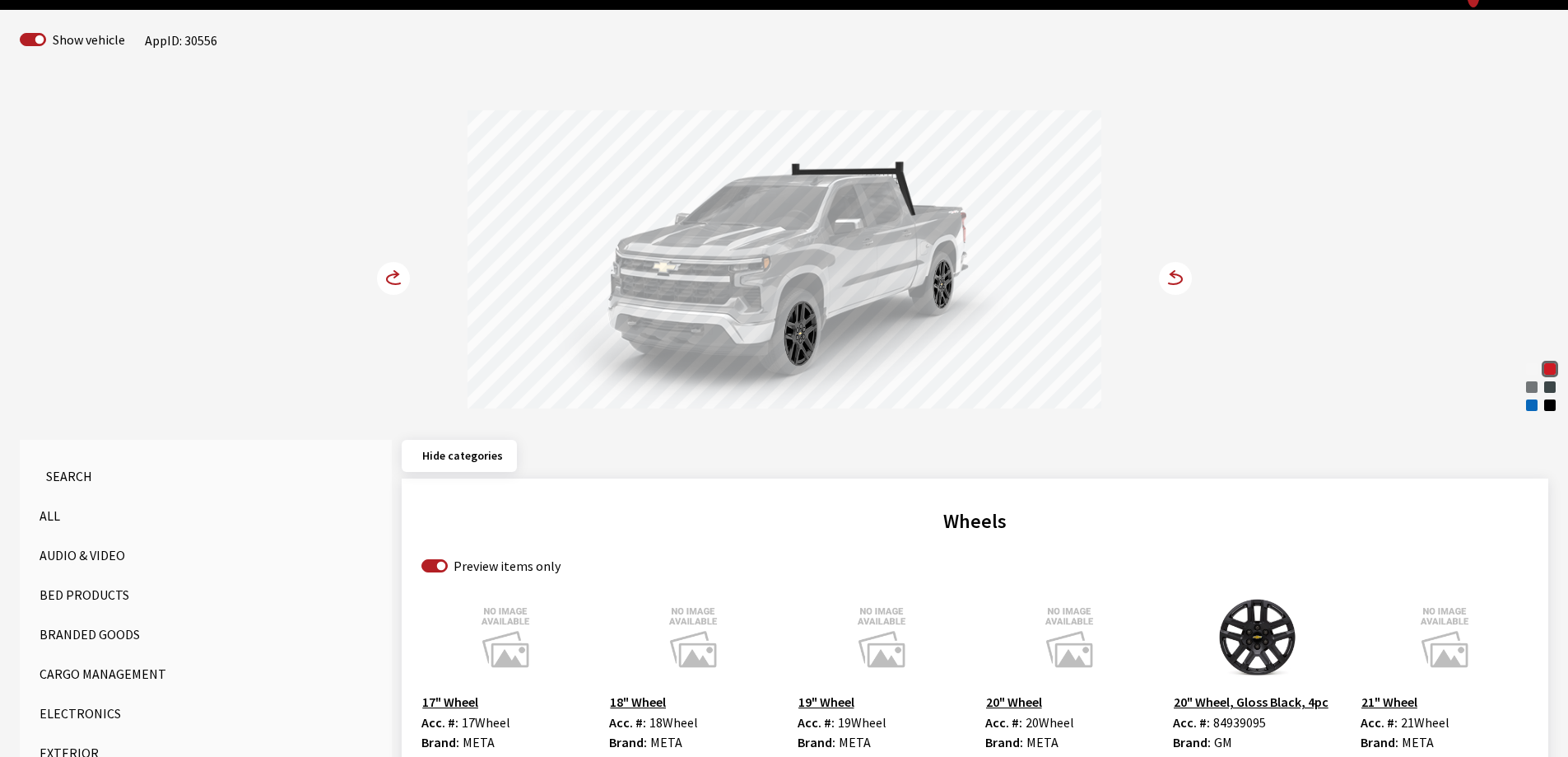
click at [396, 273] on icon at bounding box center [396, 274] width 4 height 7
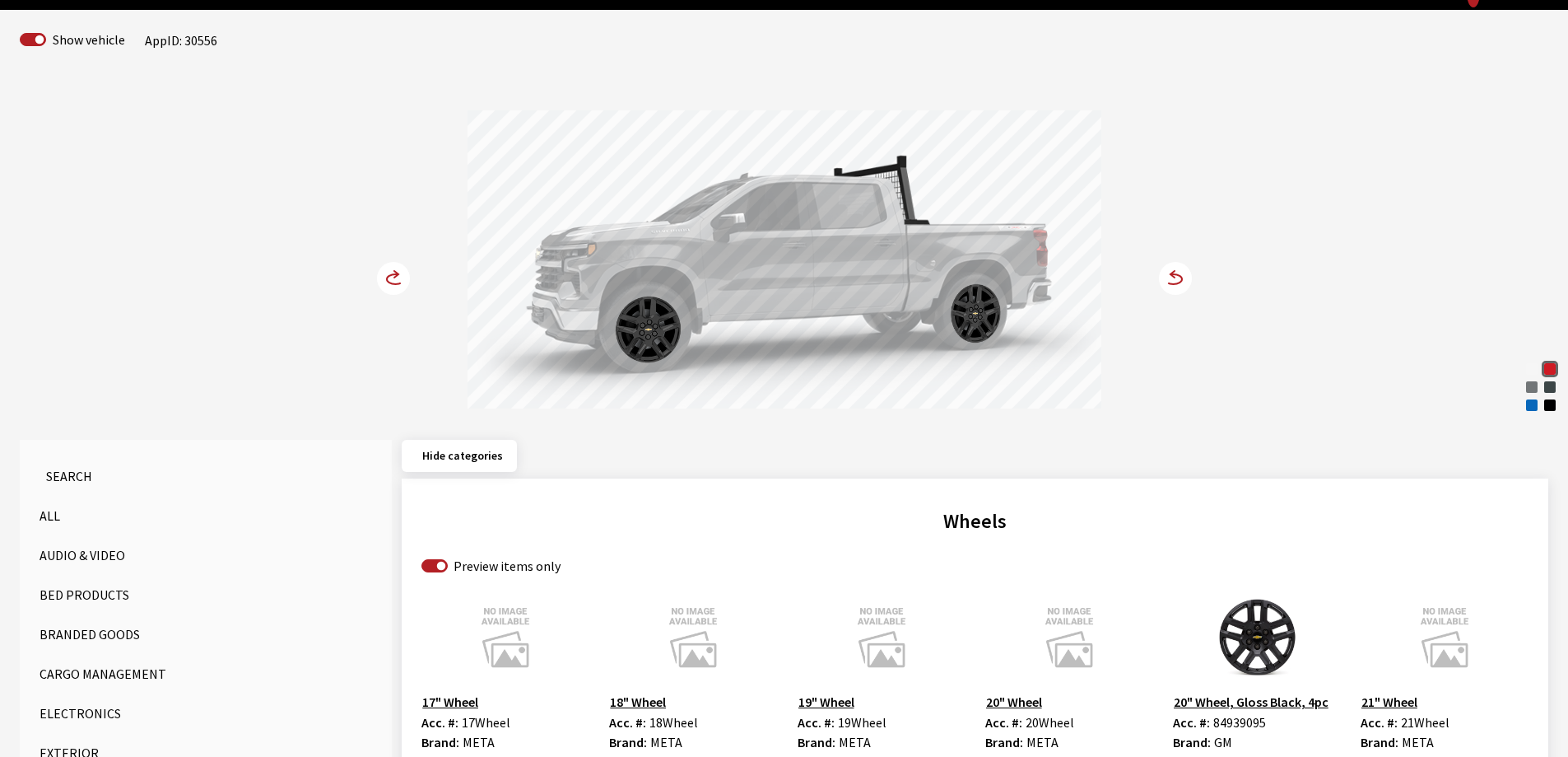
click at [396, 272] on icon at bounding box center [396, 274] width 4 height 7
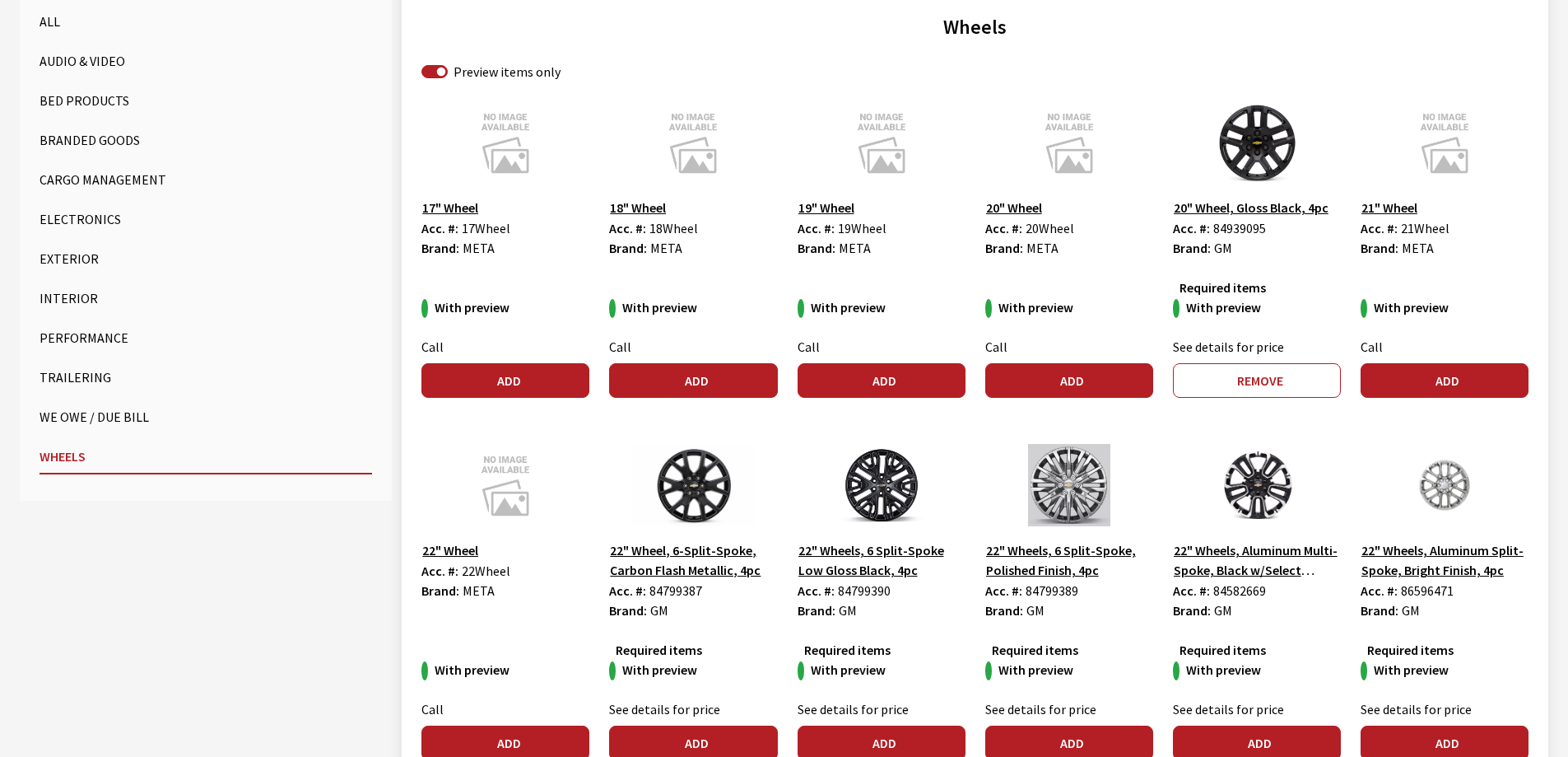
scroll to position [659, 0]
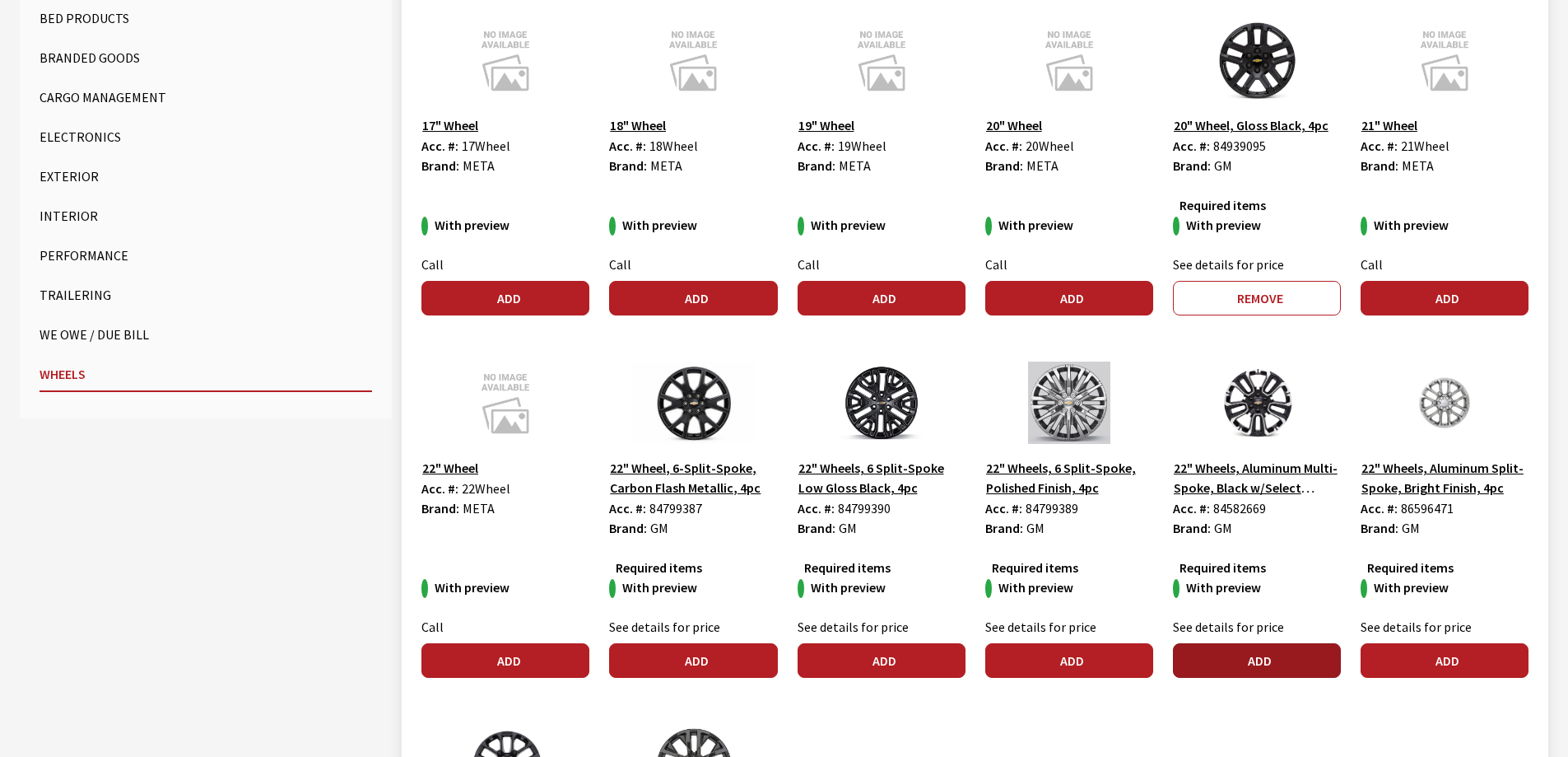
click at [1270, 652] on button "Add" at bounding box center [1257, 660] width 168 height 34
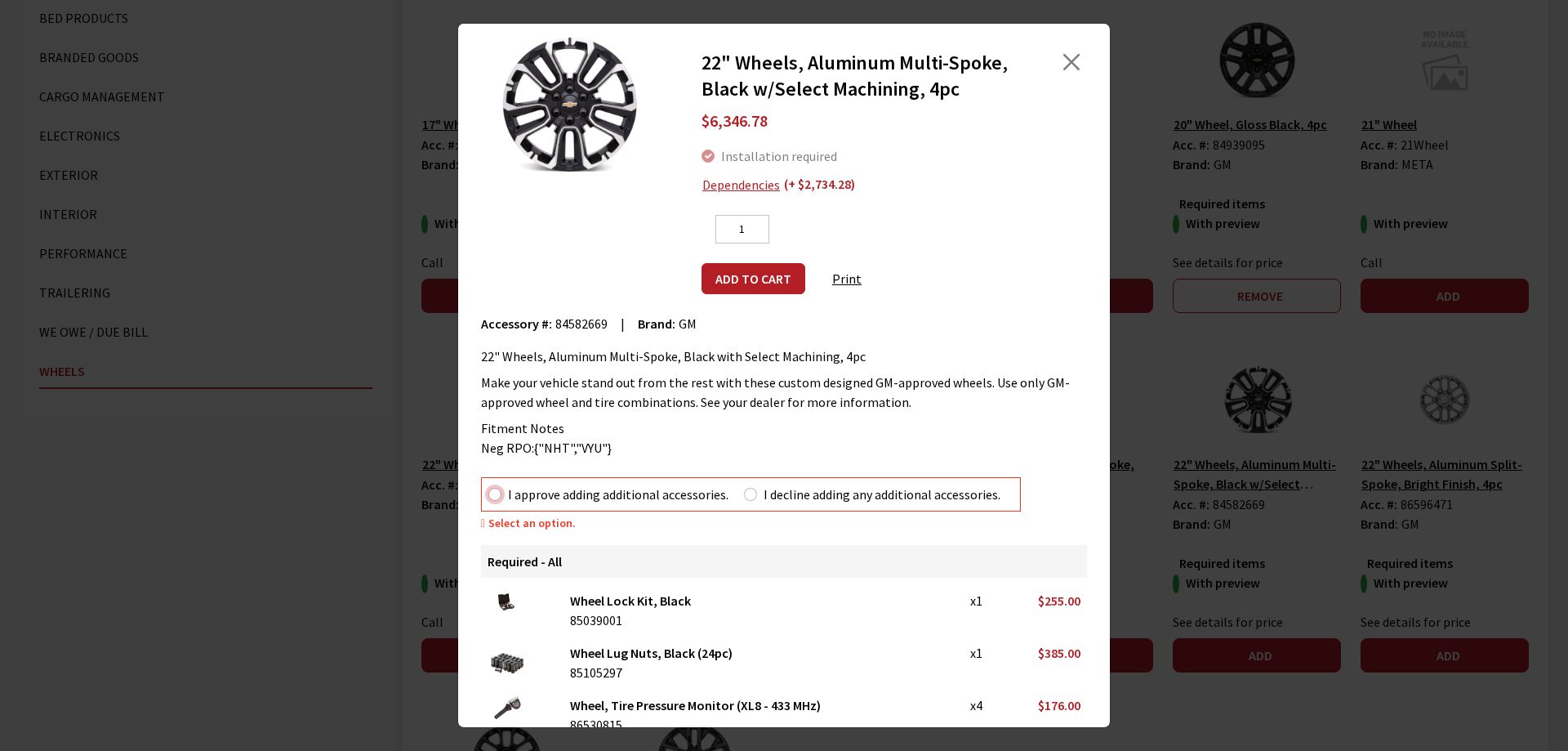
click at [498, 499] on input "I approve adding additional accessories." at bounding box center [495, 494] width 13 height 13
radio input "true"
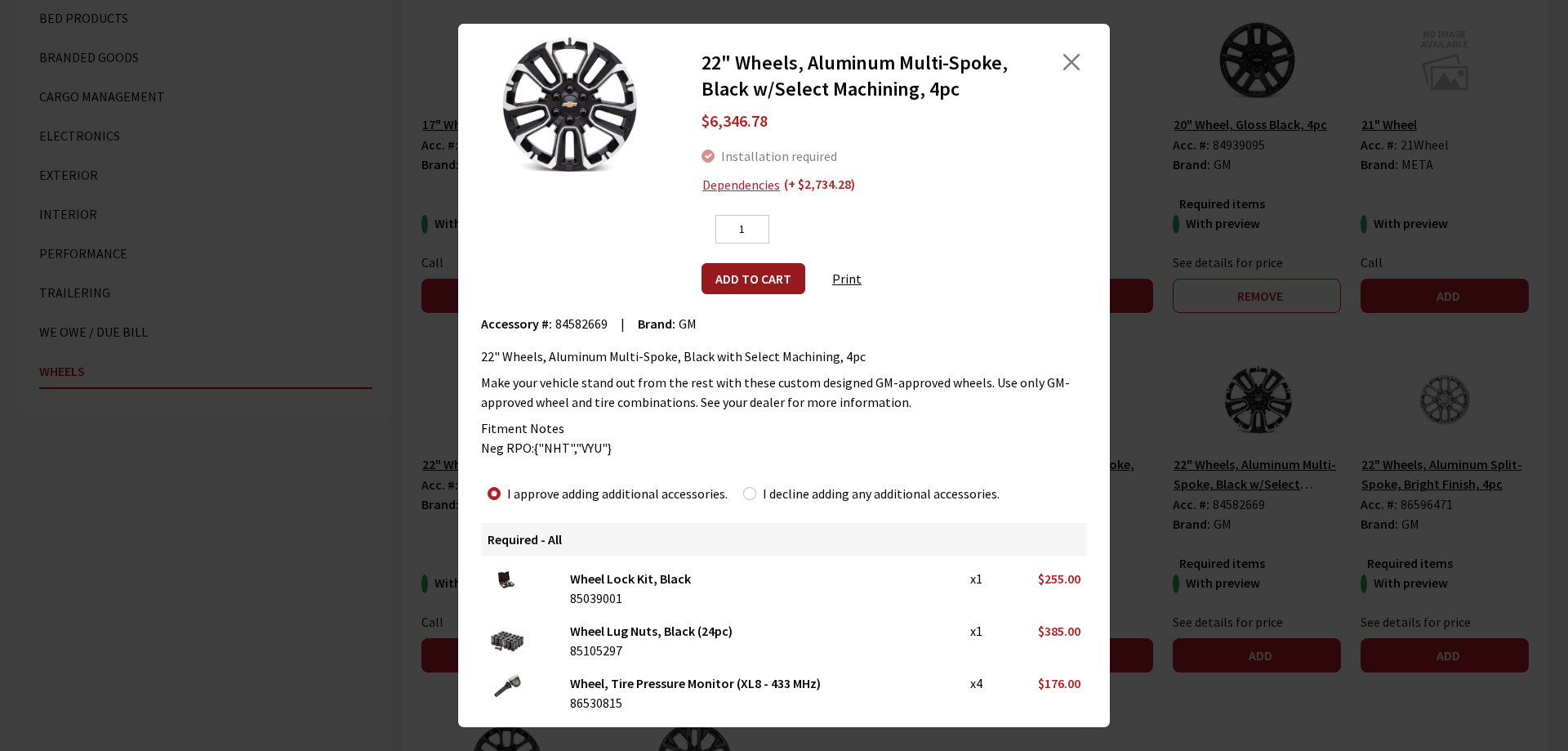
click at [746, 285] on button "Add to cart" at bounding box center [753, 278] width 103 height 31
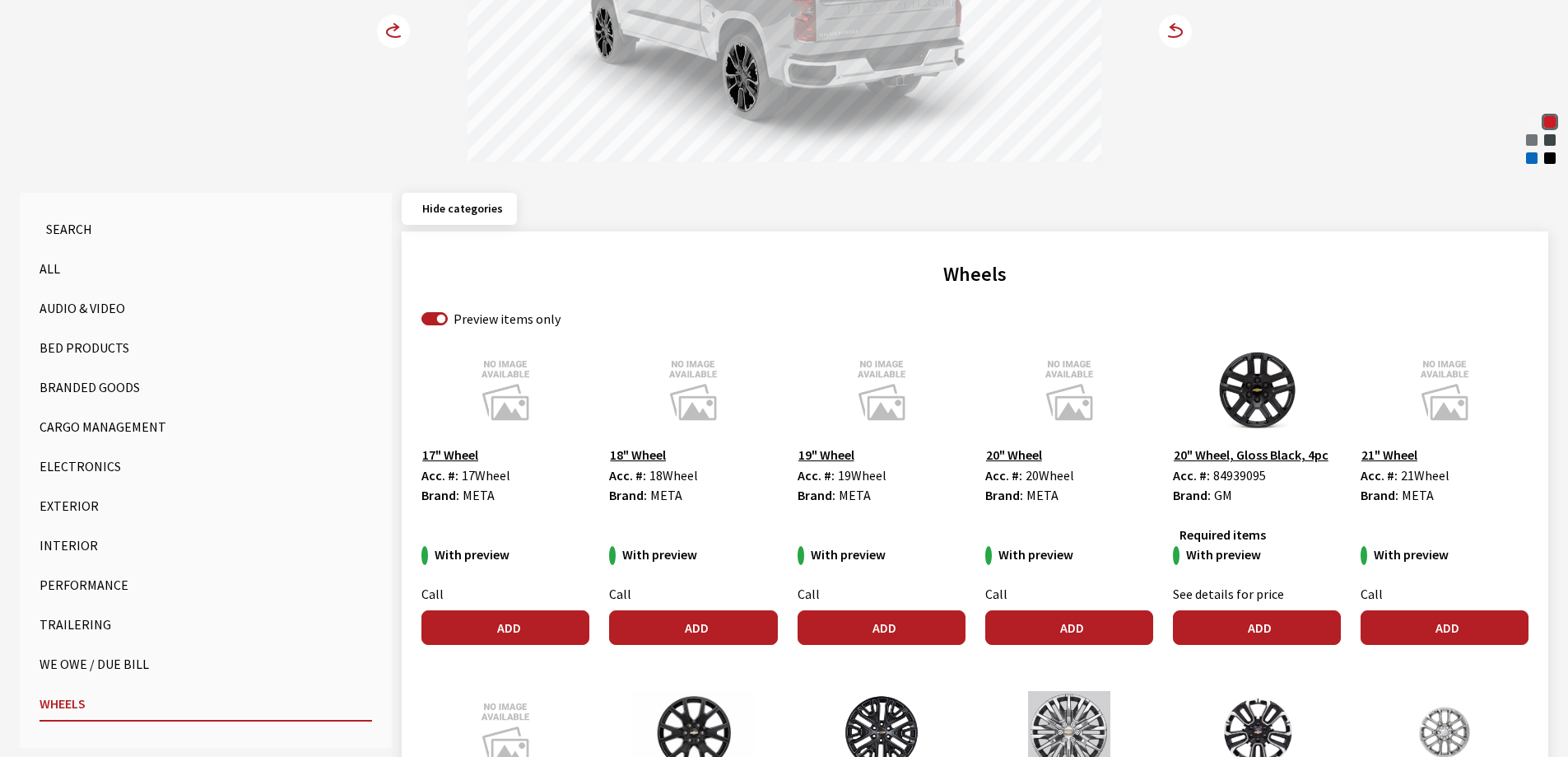
scroll to position [0, 0]
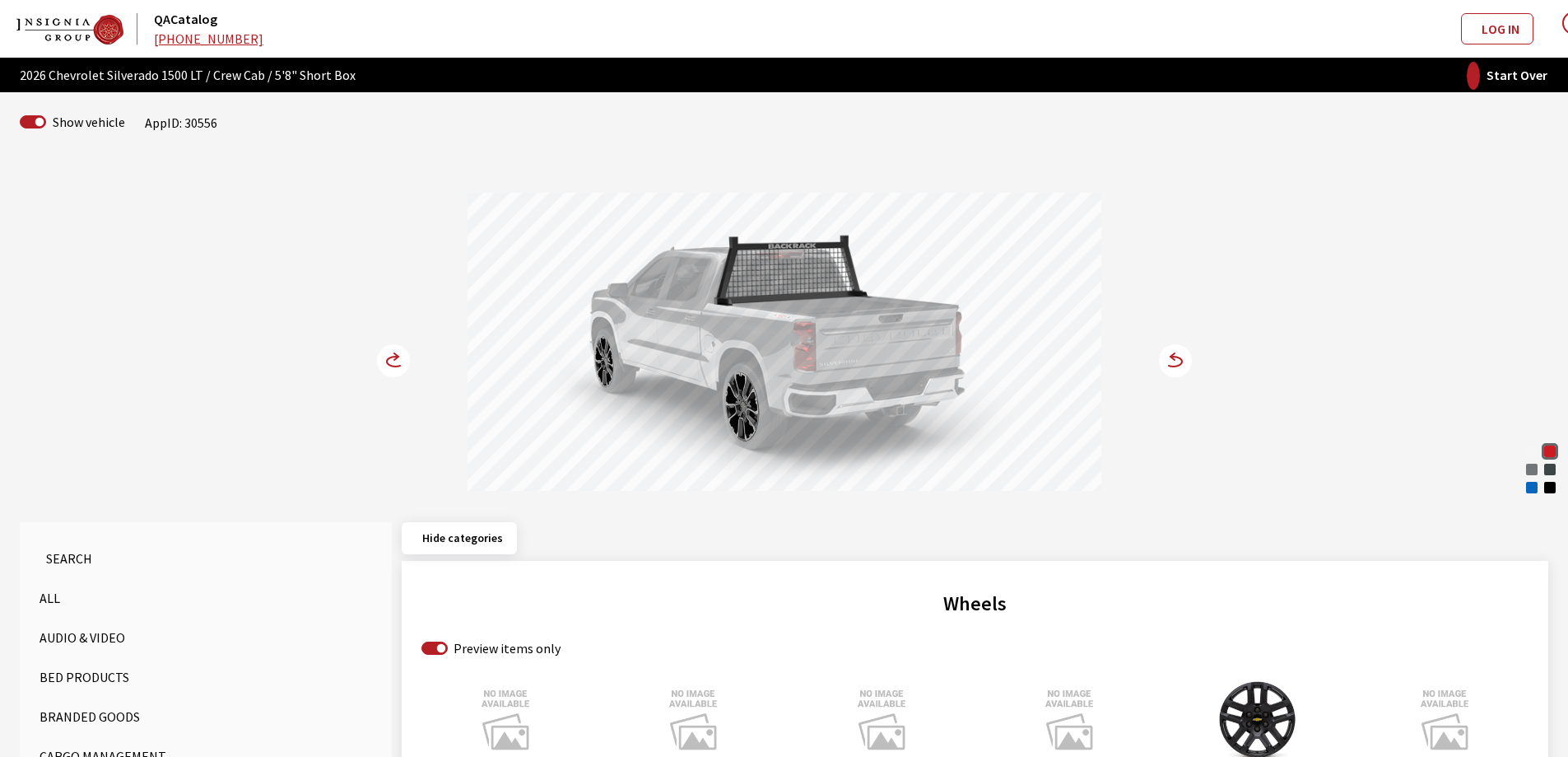
click at [388, 357] on circle at bounding box center [393, 360] width 33 height 33
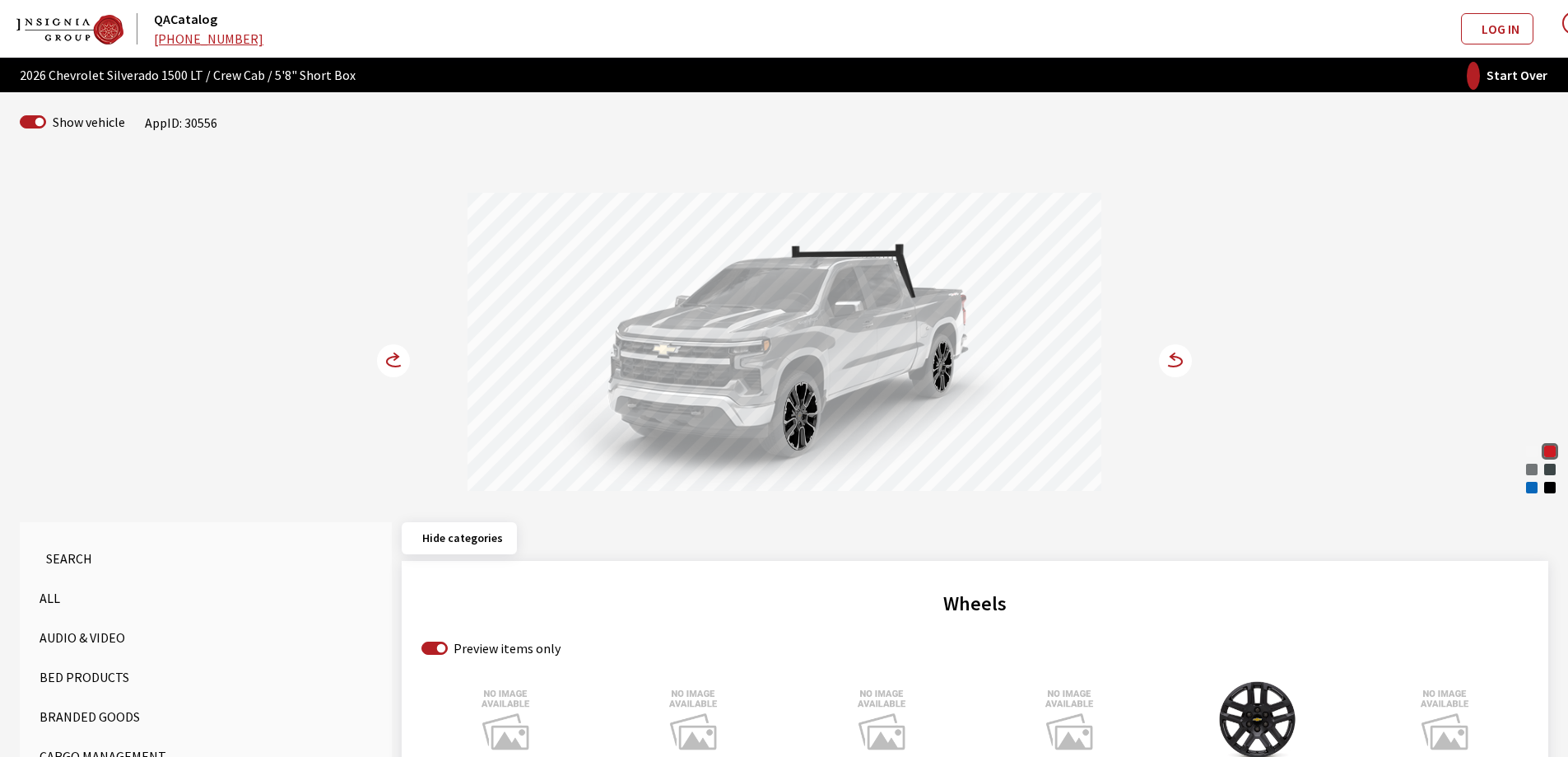
click at [388, 357] on circle at bounding box center [393, 360] width 33 height 33
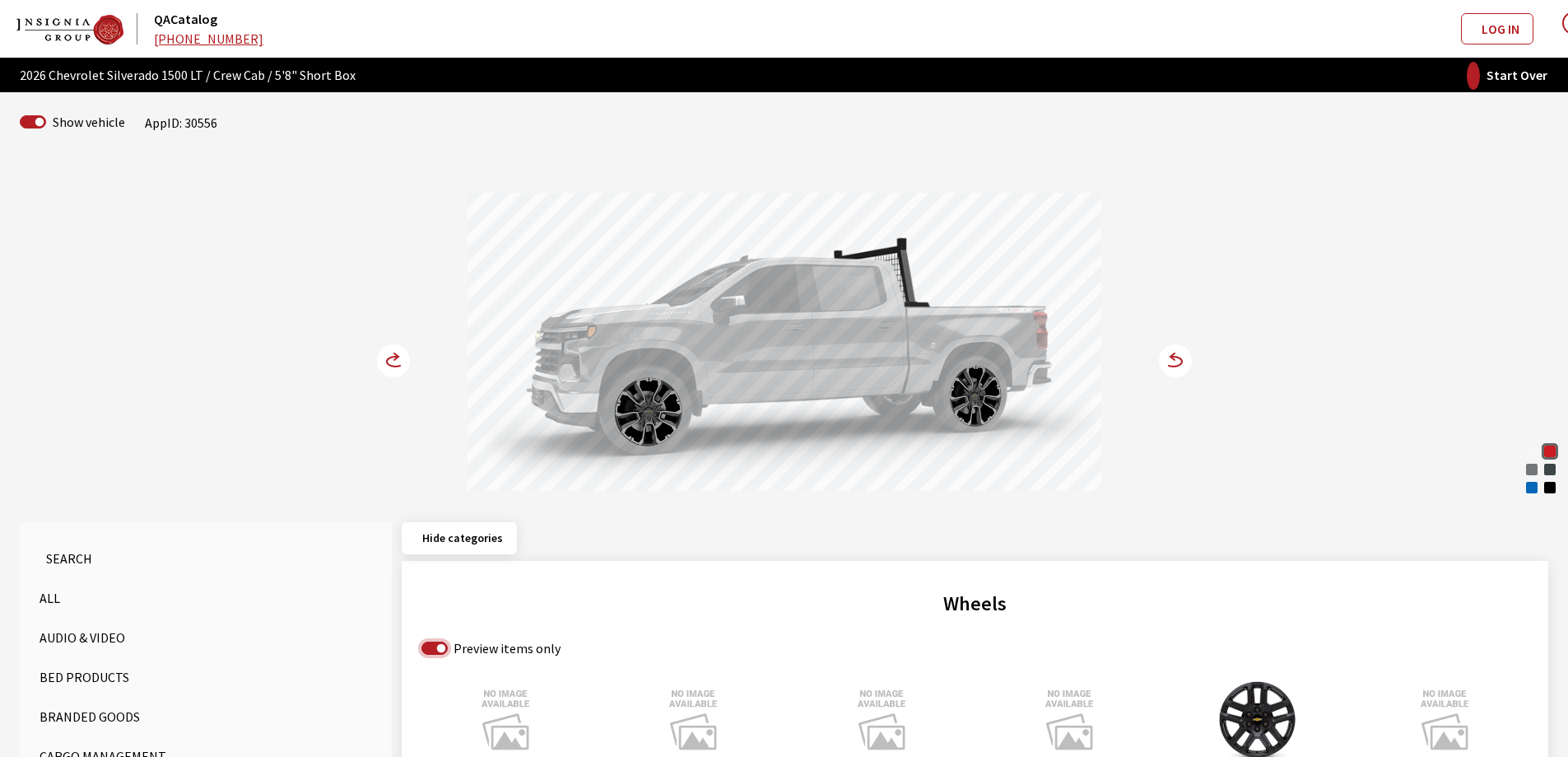
click at [424, 643] on input "Preview items only" at bounding box center [434, 648] width 26 height 13
checkbox input "false"
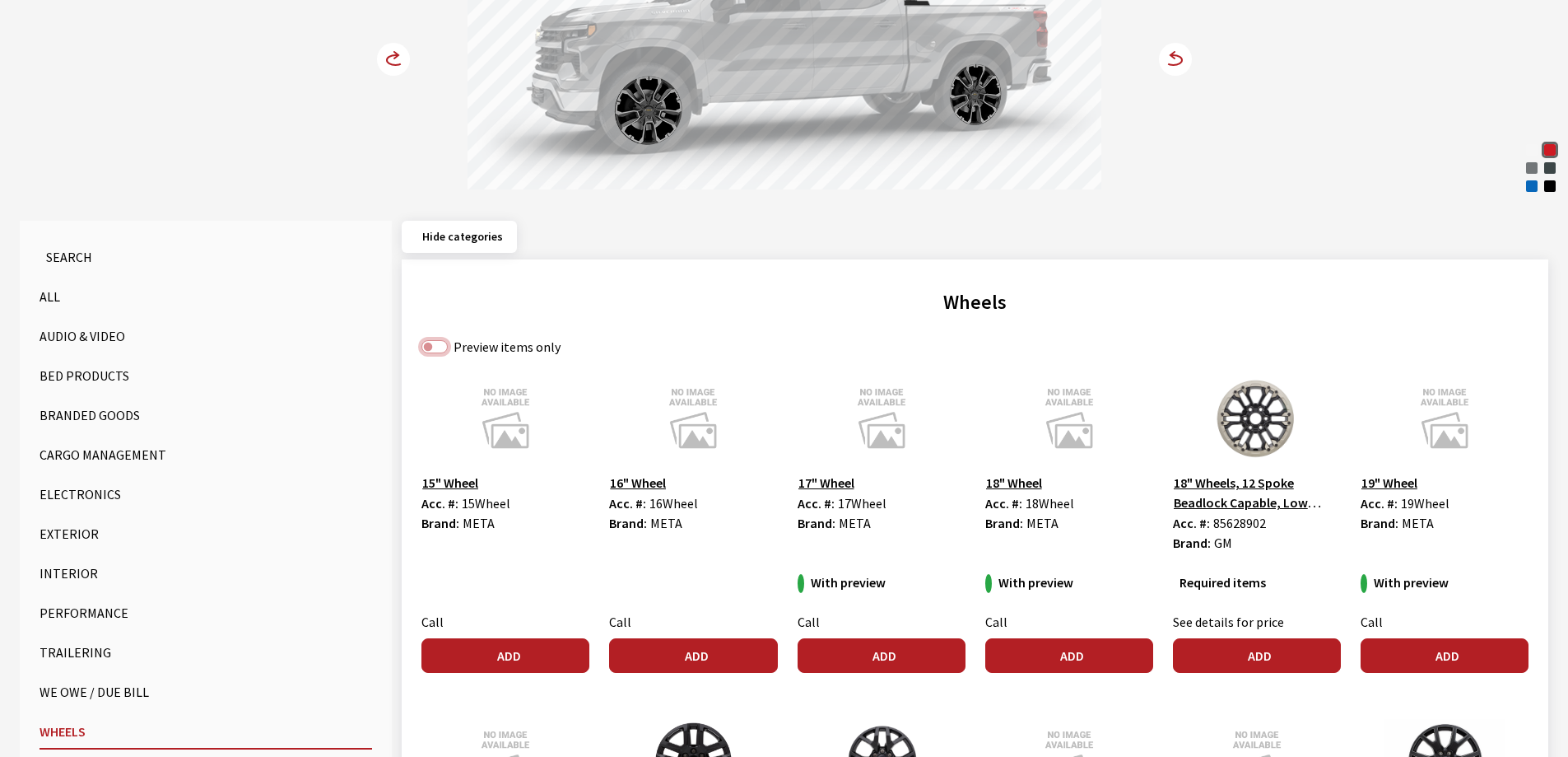
scroll to position [494, 0]
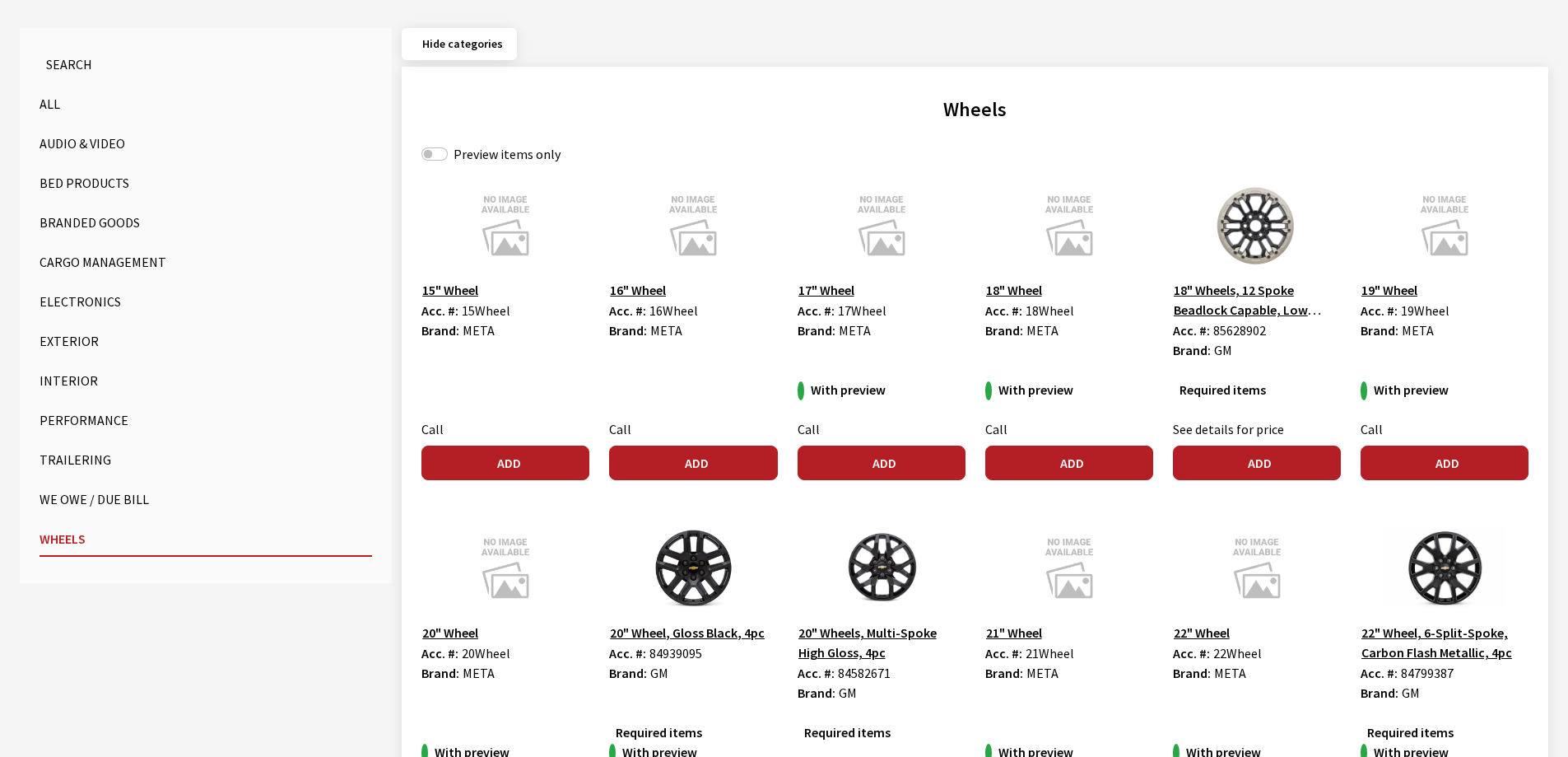
click at [78, 184] on button "Bed Products" at bounding box center [206, 183] width 333 height 33
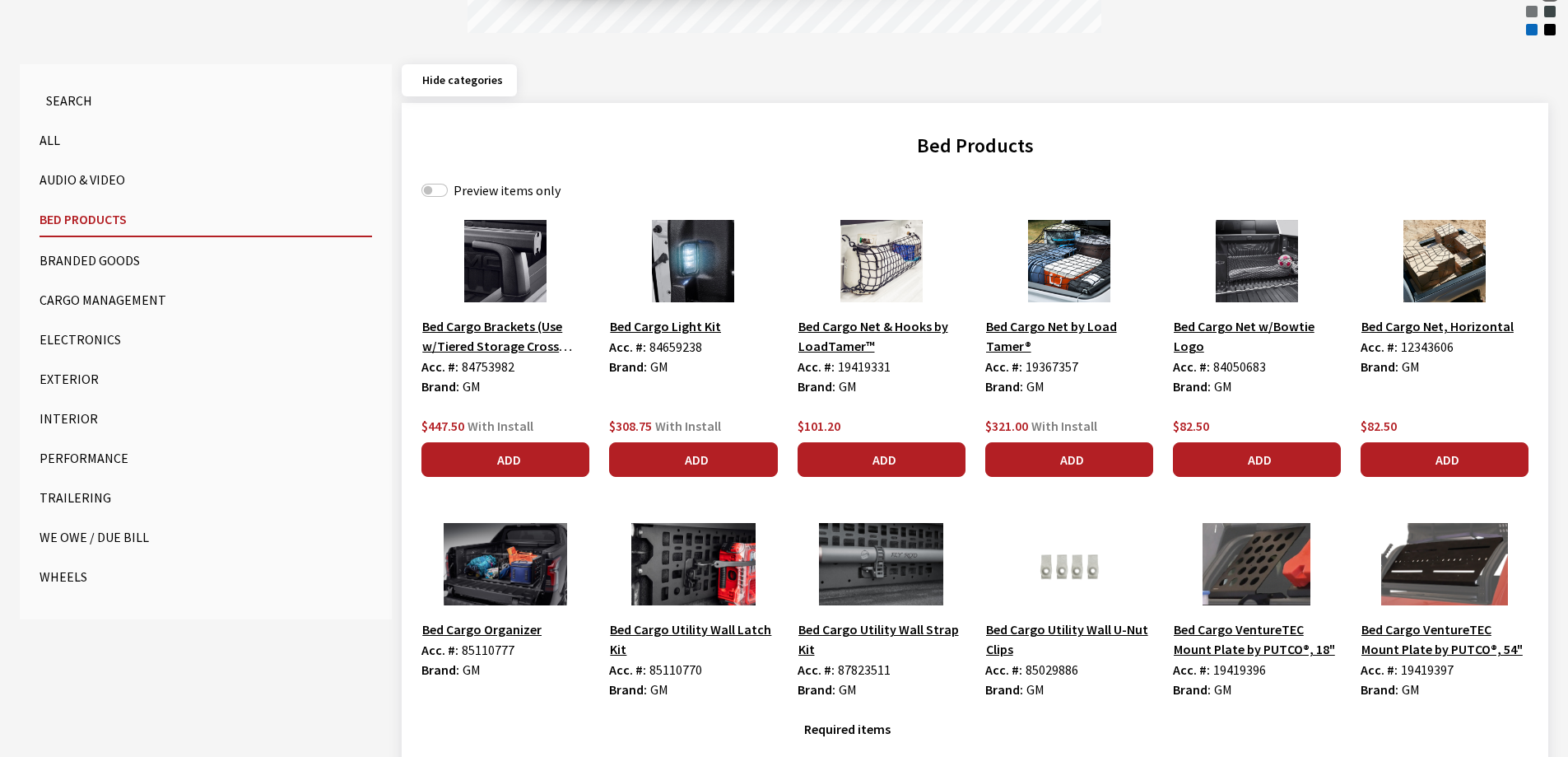
scroll to position [247, 0]
